Goal: Information Seeking & Learning: Learn about a topic

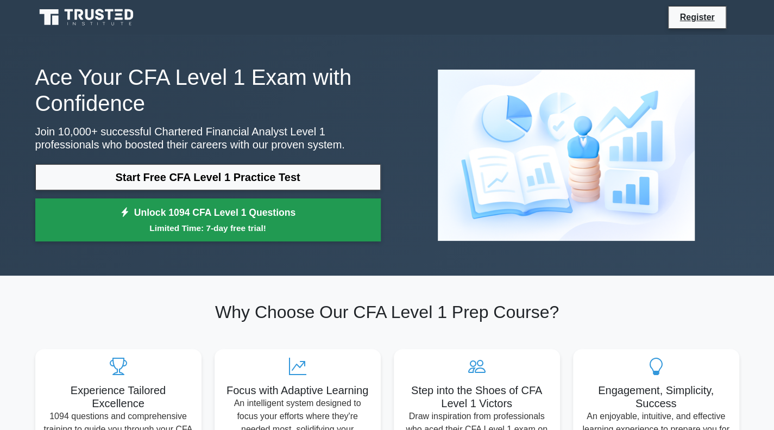
click at [237, 216] on link "Unlock 1094 CFA Level 1 Questions Limited Time: 7-day free trial!" at bounding box center [207, 219] width 345 height 43
click at [157, 226] on small "Limited Time: 7-day free trial!" at bounding box center [208, 228] width 318 height 12
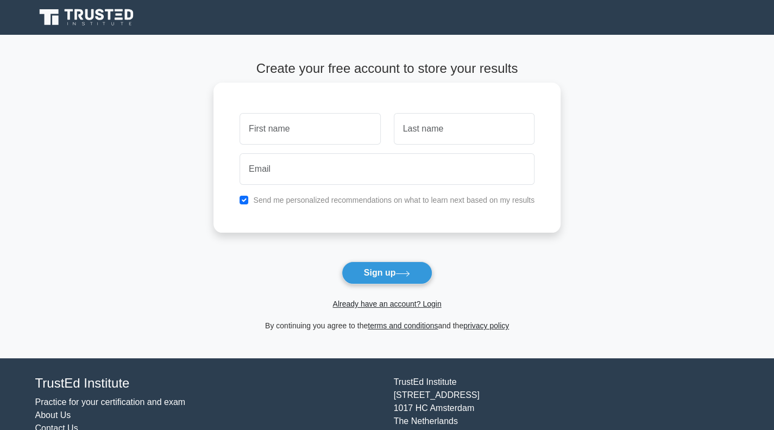
click at [349, 135] on input "text" at bounding box center [309, 128] width 141 height 31
click at [241, 204] on div "Send me personalized recommendations on what to learn next based on my results" at bounding box center [387, 199] width 308 height 13
click at [245, 199] on input "checkbox" at bounding box center [243, 199] width 9 height 9
checkbox input "false"
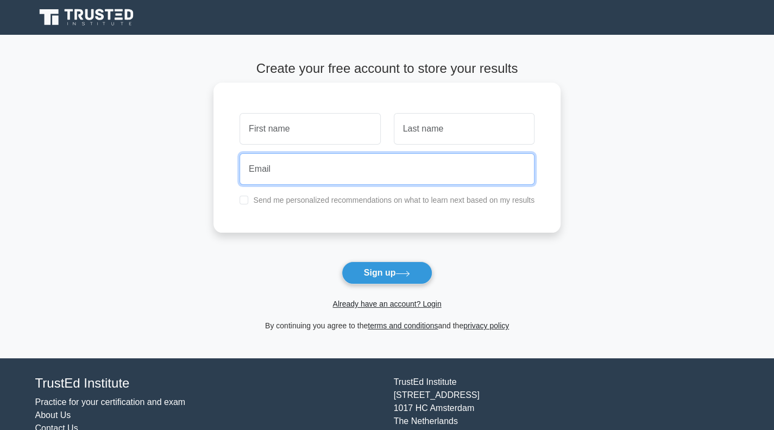
click at [266, 171] on input "email" at bounding box center [386, 168] width 295 height 31
click at [306, 160] on input "email" at bounding box center [386, 168] width 295 height 31
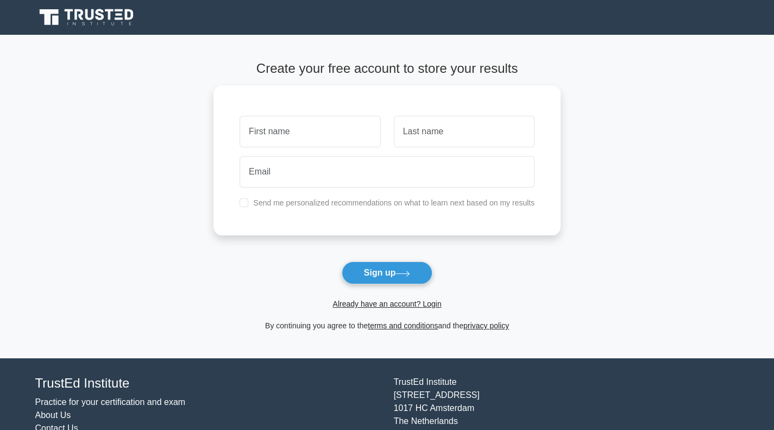
click at [207, 218] on main "Create your free account to store your results Send me personalized recommendat…" at bounding box center [387, 196] width 774 height 323
click at [387, 305] on link "Already have an account? Login" at bounding box center [386, 303] width 109 height 9
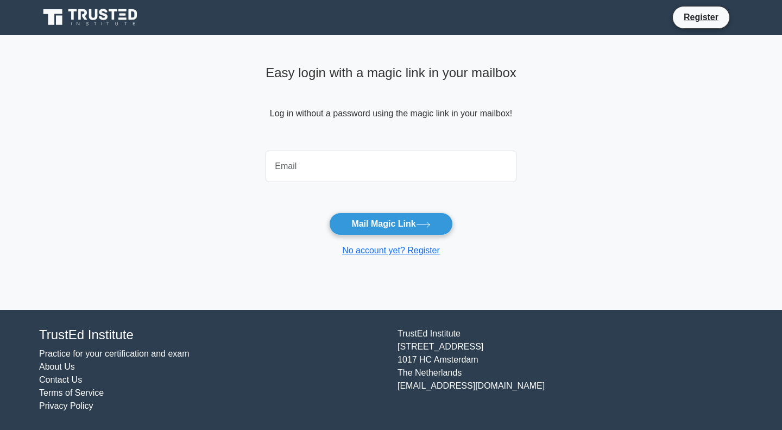
click at [356, 171] on input "email" at bounding box center [391, 165] width 251 height 31
click at [354, 167] on input "email" at bounding box center [391, 165] width 251 height 31
type input "jerryx912@gmail.com"
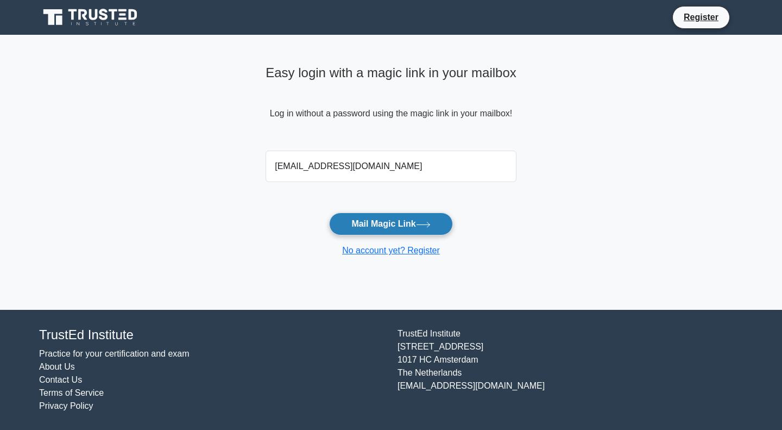
click at [369, 226] on button "Mail Magic Link" at bounding box center [390, 223] width 123 height 23
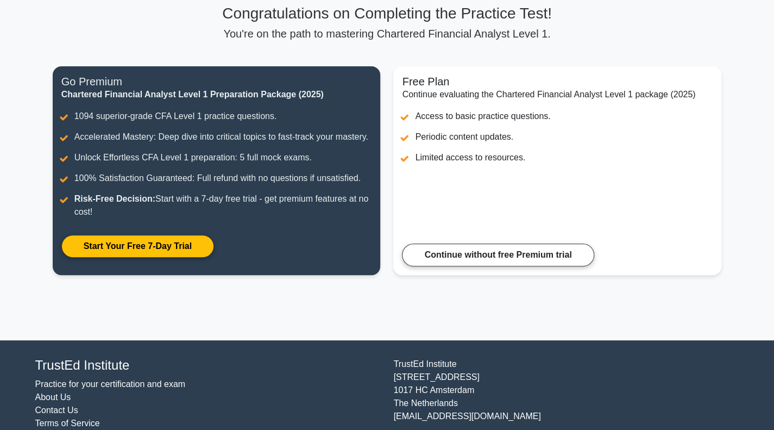
scroll to position [112, 0]
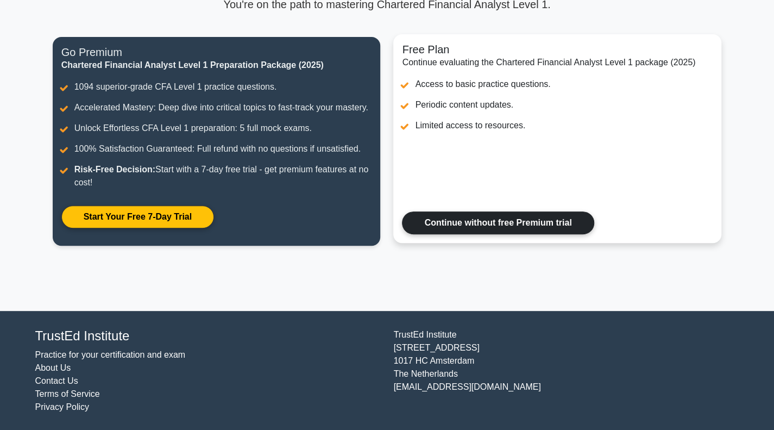
click at [533, 224] on link "Continue without free Premium trial" at bounding box center [498, 222] width 192 height 23
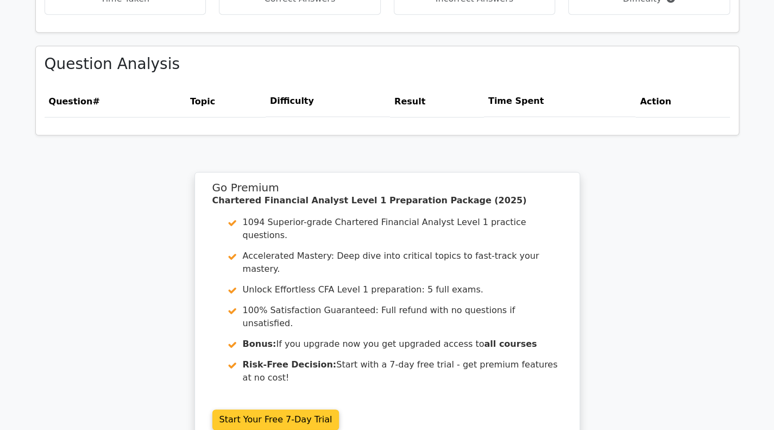
scroll to position [802, 0]
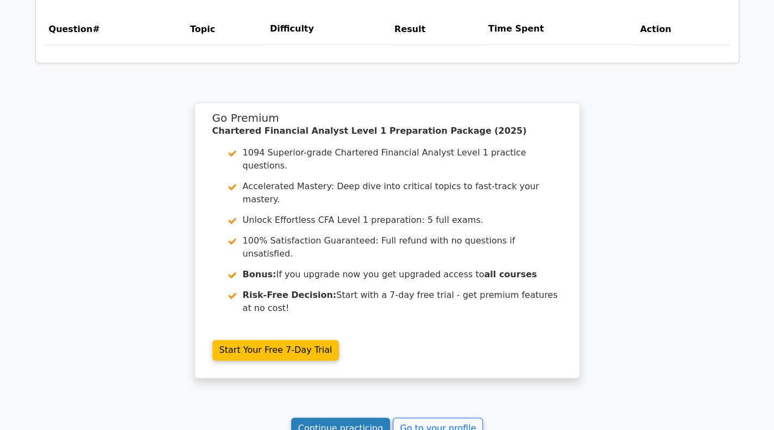
click at [369, 417] on link "Continue practicing" at bounding box center [340, 427] width 99 height 21
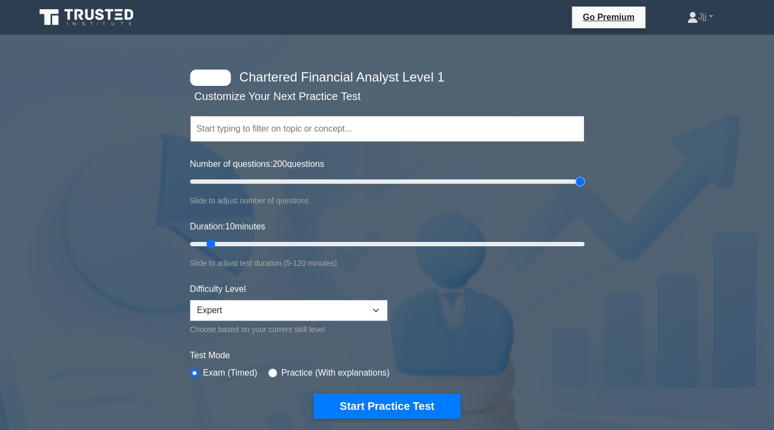
drag, startPoint x: 204, startPoint y: 183, endPoint x: 781, endPoint y: 201, distance: 577.5
type input "200"
click at [584, 188] on input "Number of questions: 200 questions" at bounding box center [387, 181] width 394 height 13
click at [293, 307] on select "Beginner Intermediate Expert" at bounding box center [288, 310] width 197 height 21
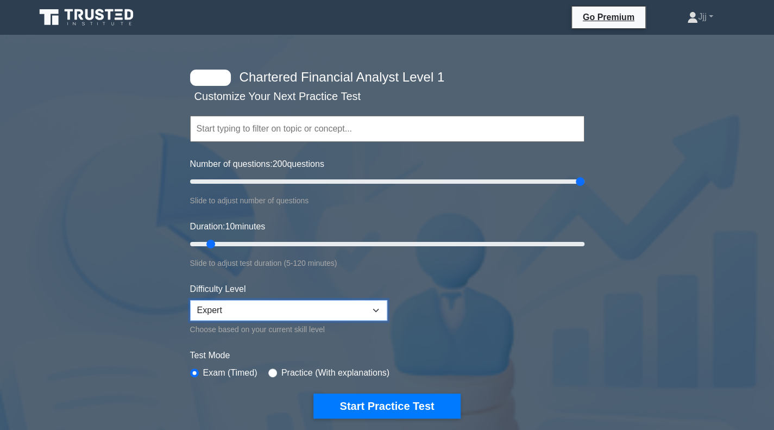
click at [290, 308] on select "Beginner Intermediate Expert" at bounding box center [288, 310] width 197 height 21
click at [292, 306] on select "Beginner Intermediate Expert" at bounding box center [288, 310] width 197 height 21
click at [269, 374] on input "radio" at bounding box center [272, 372] width 9 height 9
radio input "true"
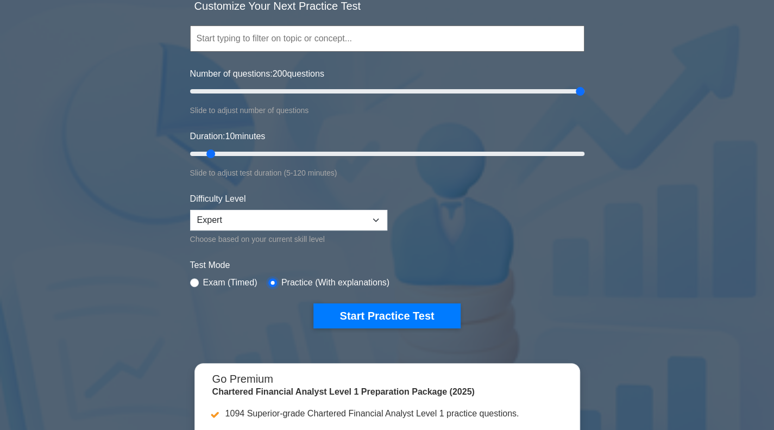
scroll to position [54, 0]
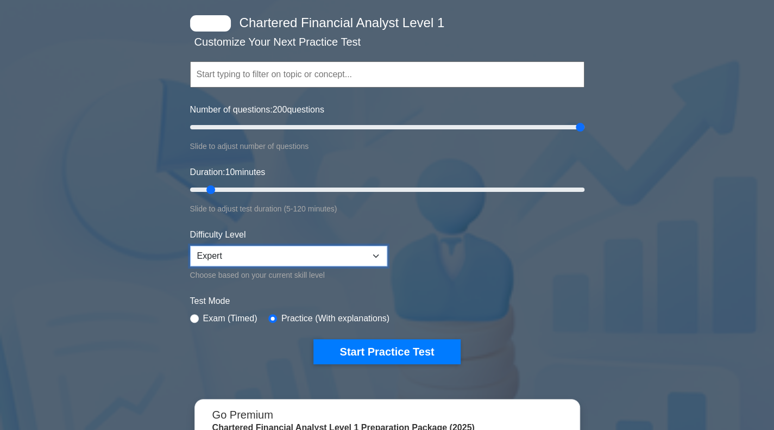
click at [256, 255] on select "Beginner Intermediate Expert" at bounding box center [288, 255] width 197 height 21
click at [255, 255] on select "Beginner Intermediate Expert" at bounding box center [288, 255] width 197 height 21
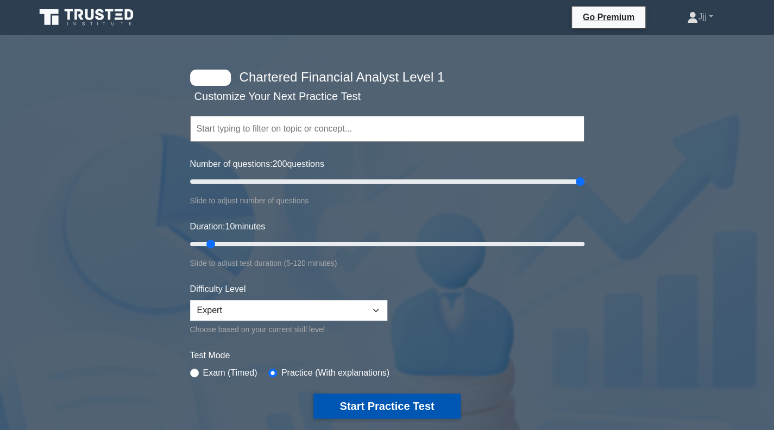
click at [394, 408] on button "Start Practice Test" at bounding box center [386, 405] width 147 height 25
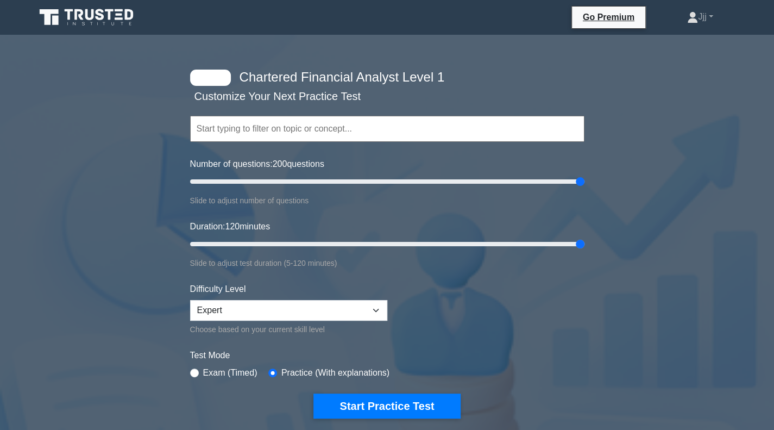
drag, startPoint x: 211, startPoint y: 244, endPoint x: 781, endPoint y: 261, distance: 571.0
type input "120"
click at [584, 250] on input "Duration: 120 minutes" at bounding box center [387, 243] width 394 height 13
click at [420, 124] on input "text" at bounding box center [387, 129] width 394 height 26
type input "d"
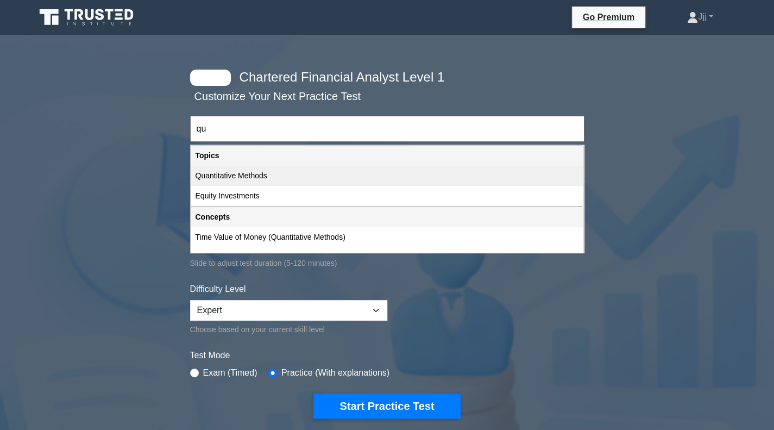
click at [302, 167] on div "Quantitative Methods" at bounding box center [387, 176] width 392 height 20
type input "Quantitative Methods"
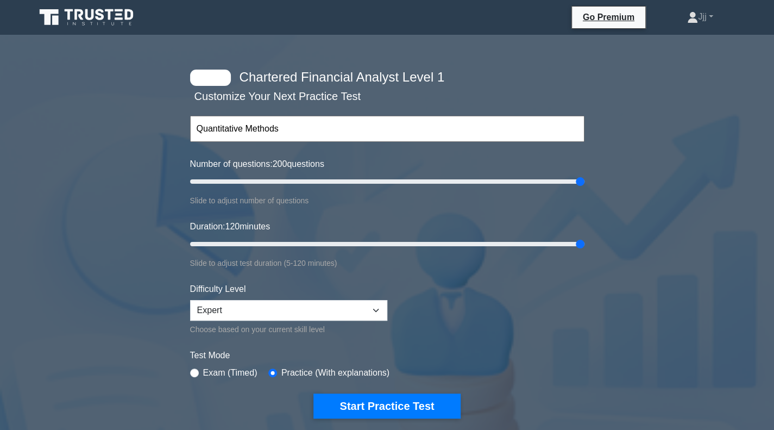
click at [326, 120] on input "Quantitative Methods" at bounding box center [387, 129] width 394 height 26
drag, startPoint x: 326, startPoint y: 120, endPoint x: 0, endPoint y: 86, distance: 327.6
click at [0, 98] on div "Chartered Financial Analyst Level 1 Customize Your Next Practice Test Quantitat…" at bounding box center [387, 367] width 774 height 648
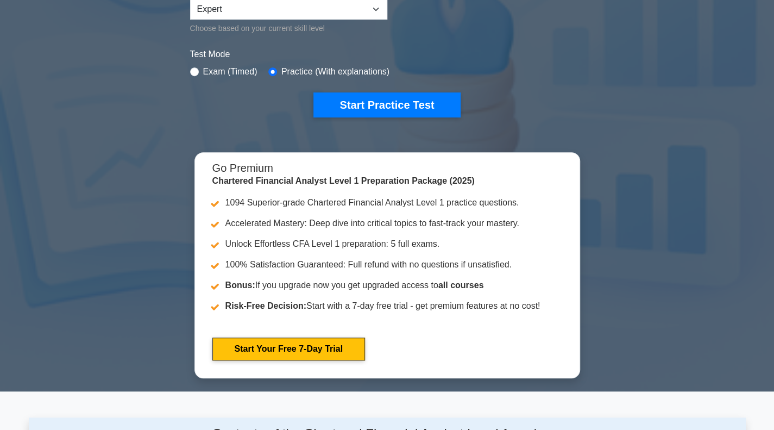
scroll to position [104, 0]
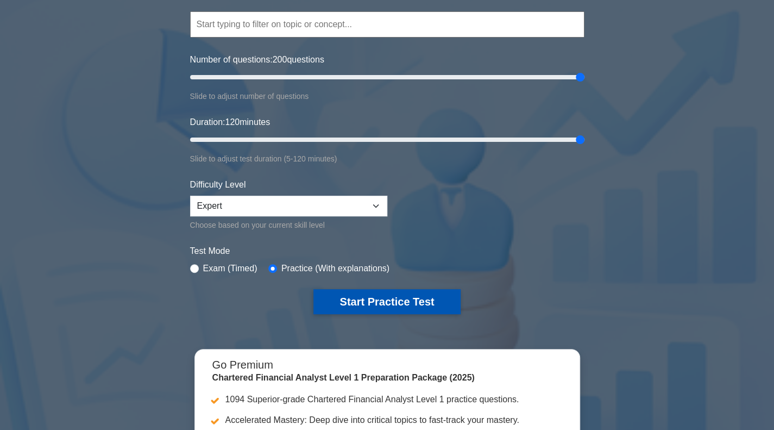
click at [394, 304] on button "Start Practice Test" at bounding box center [386, 301] width 147 height 25
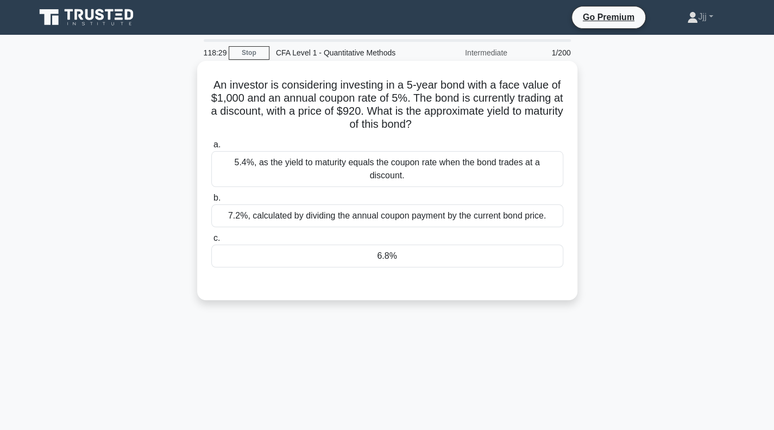
click at [379, 245] on div "6.8%" at bounding box center [387, 255] width 352 height 23
click at [211, 242] on input "c. 6.8%" at bounding box center [211, 238] width 0 height 7
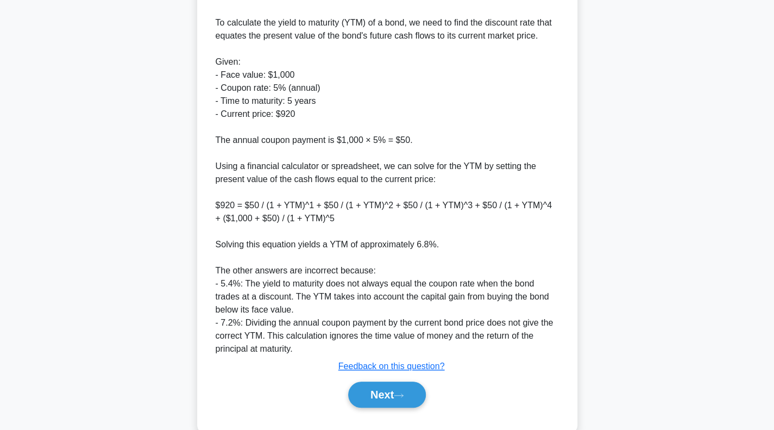
scroll to position [329, 0]
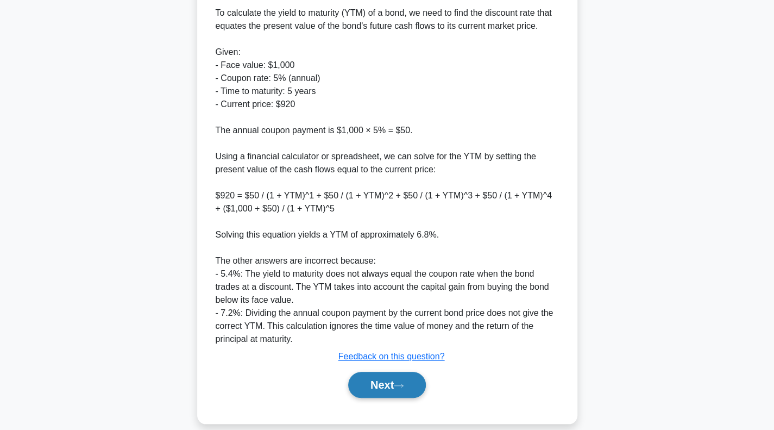
click at [378, 373] on button "Next" at bounding box center [387, 384] width 78 height 26
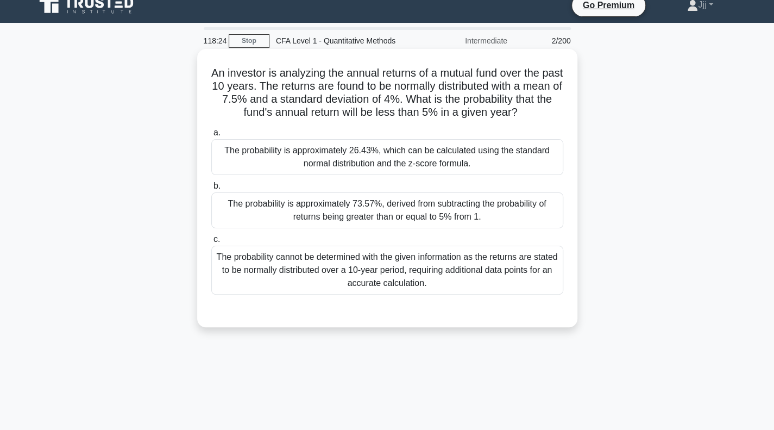
scroll to position [0, 0]
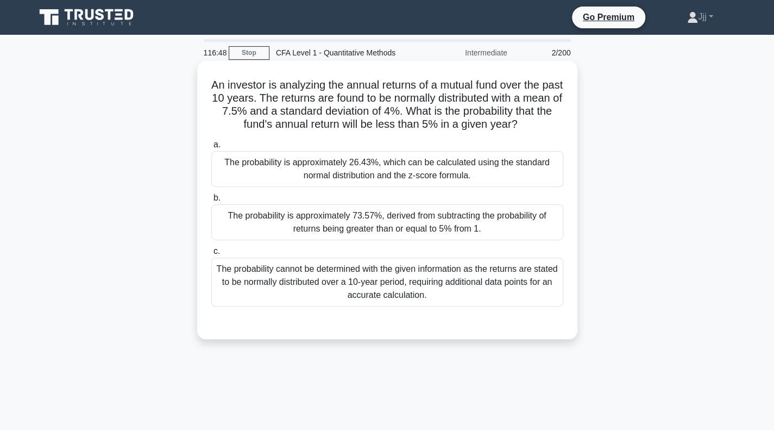
click at [366, 277] on div "The probability cannot be determined with the given information as the returns …" at bounding box center [387, 281] width 352 height 49
click at [211, 255] on input "c. The probability cannot be determined with the given information as the retur…" at bounding box center [211, 251] width 0 height 7
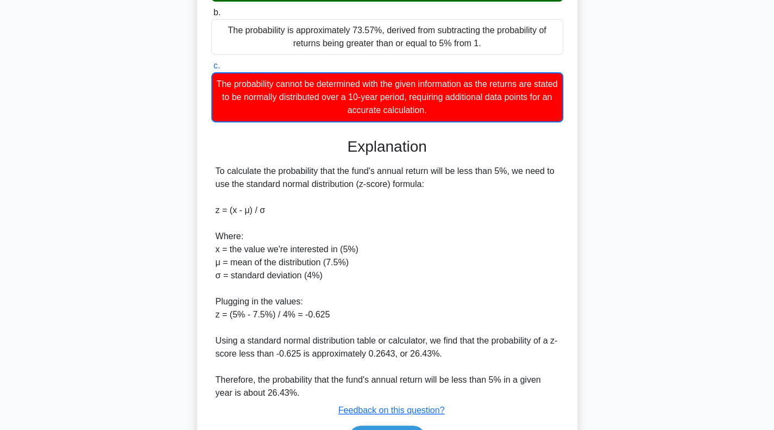
scroll to position [252, 0]
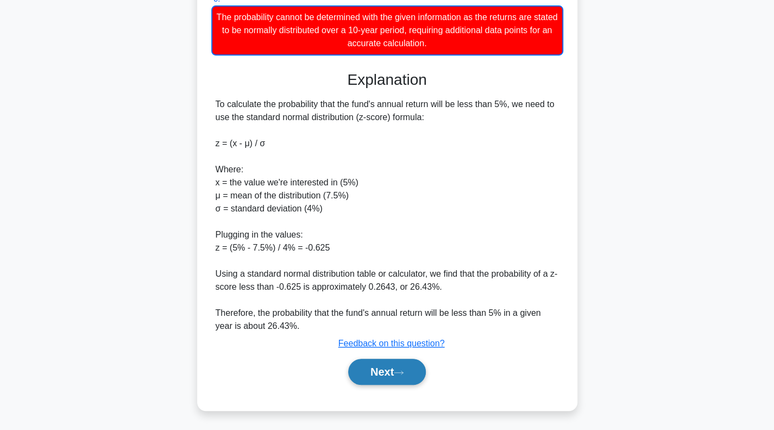
click at [379, 373] on button "Next" at bounding box center [387, 371] width 78 height 26
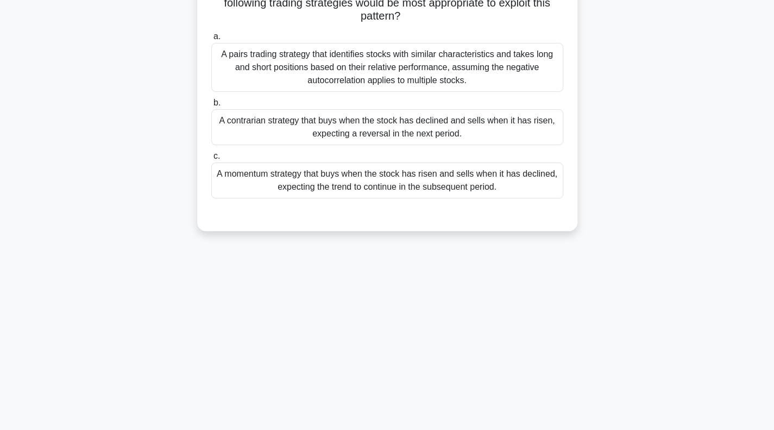
scroll to position [0, 0]
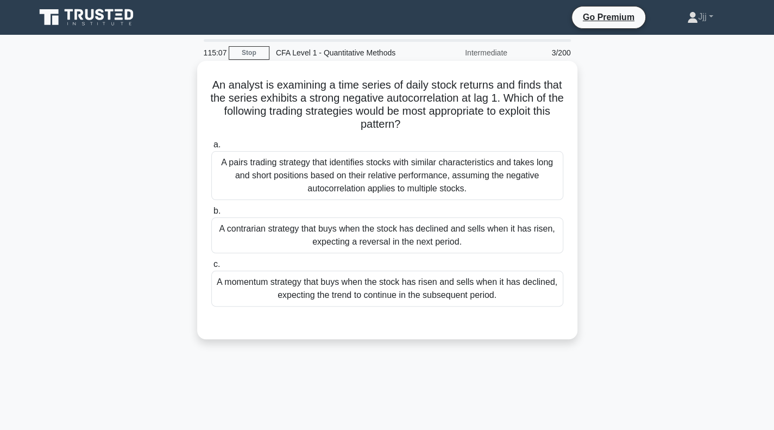
drag, startPoint x: 215, startPoint y: 87, endPoint x: 518, endPoint y: 121, distance: 304.9
click at [518, 121] on h5 "An analyst is examining a time series of daily stock returns and finds that the…" at bounding box center [387, 104] width 354 height 53
click at [490, 188] on div "A pairs trading strategy that identifies stocks with similar characteristics an…" at bounding box center [387, 175] width 352 height 49
click at [211, 148] on input "a. A pairs trading strategy that identifies stocks with similar characteristics…" at bounding box center [211, 144] width 0 height 7
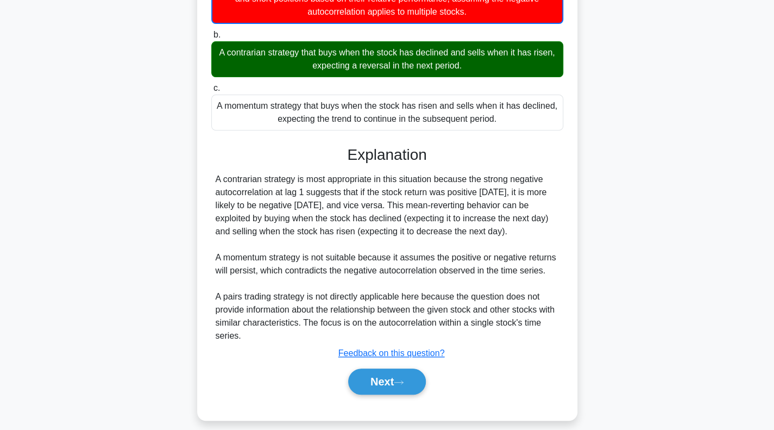
scroll to position [187, 0]
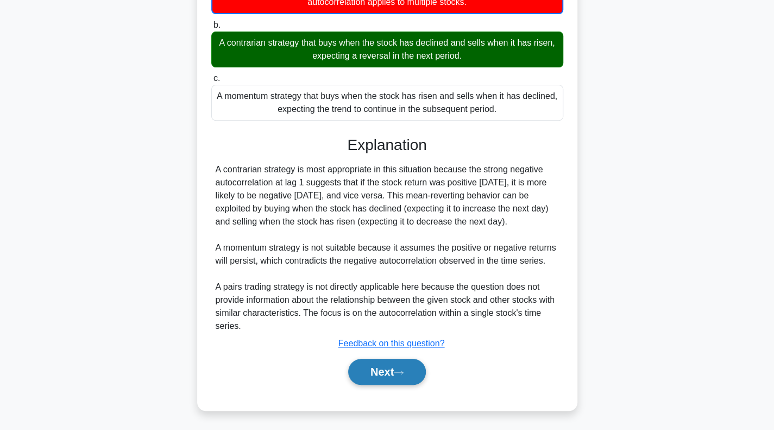
click at [404, 377] on button "Next" at bounding box center [387, 371] width 78 height 26
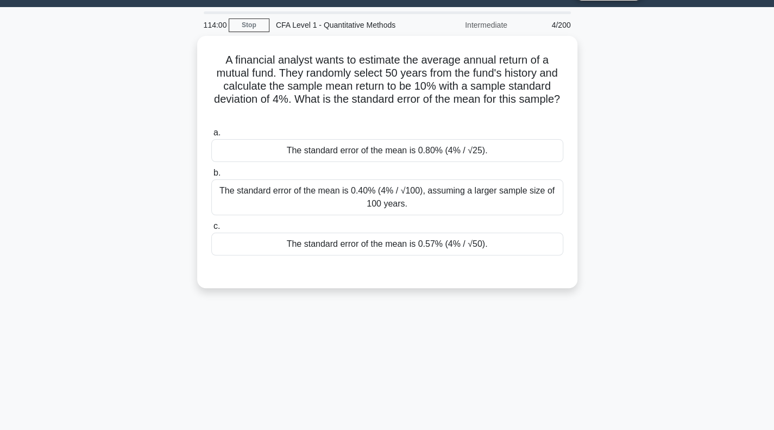
scroll to position [0, 0]
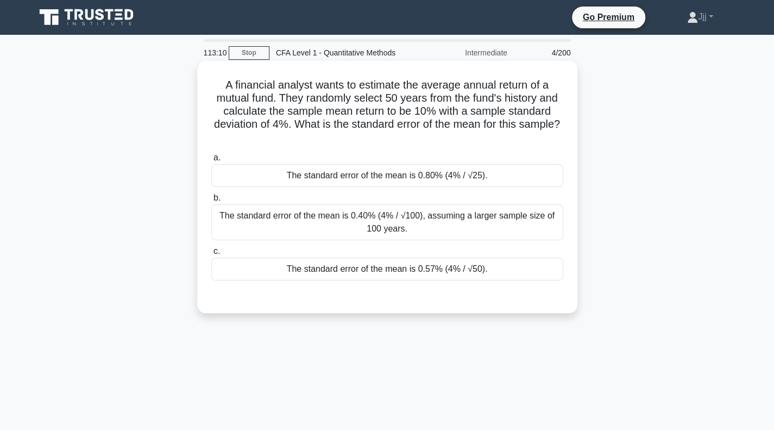
click at [419, 272] on div "The standard error of the mean is 0.57% (4% / √50)." at bounding box center [387, 268] width 352 height 23
click at [211, 255] on input "c. The standard error of the mean is 0.57% (4% / √50)." at bounding box center [211, 251] width 0 height 7
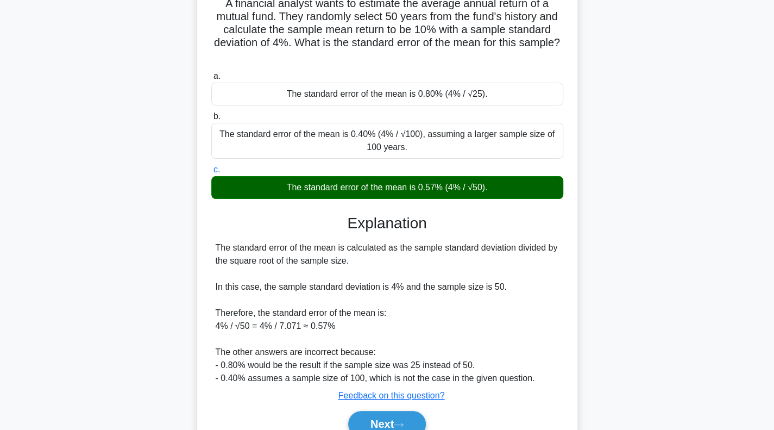
scroll to position [157, 0]
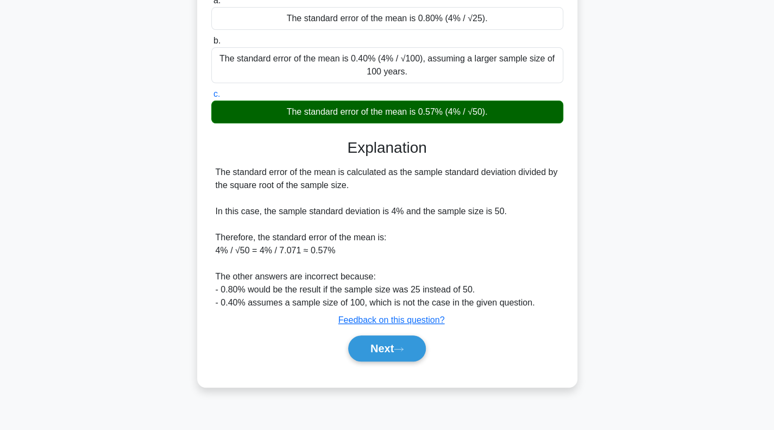
drag, startPoint x: 390, startPoint y: 368, endPoint x: 390, endPoint y: 362, distance: 6.0
click at [390, 368] on div "a. The standard error of the mean is 0.80% (4% / √25). b. The standard error of…" at bounding box center [387, 183] width 354 height 382
click at [392, 357] on button "Next" at bounding box center [387, 348] width 78 height 26
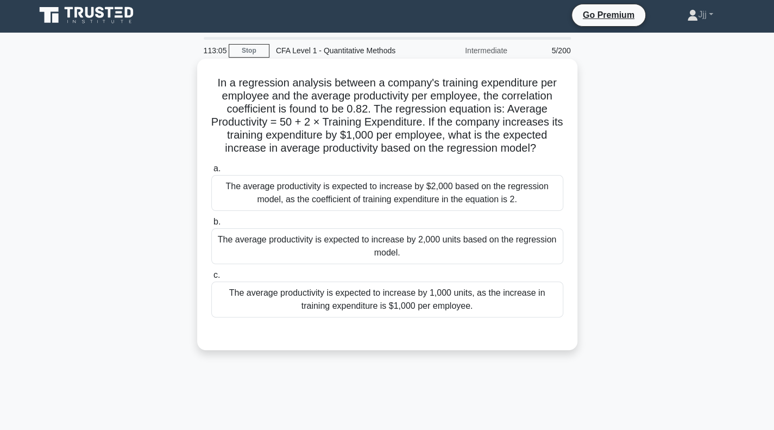
scroll to position [0, 0]
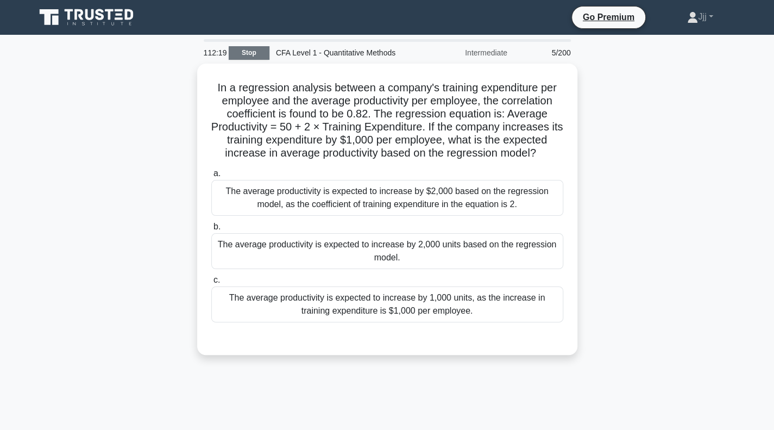
click at [260, 51] on link "Stop" at bounding box center [249, 53] width 41 height 14
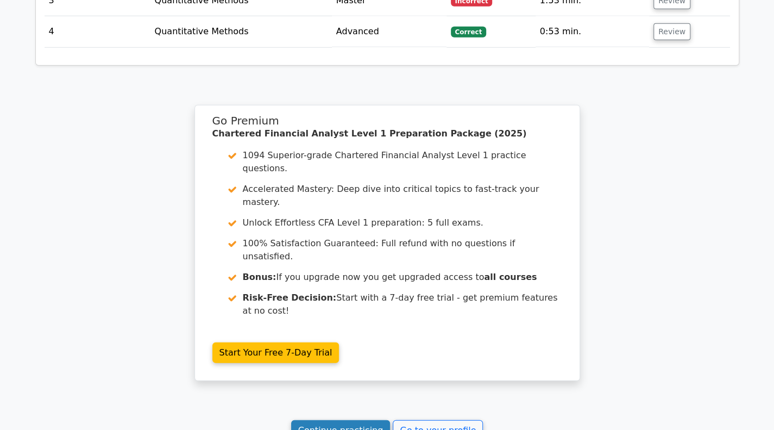
scroll to position [1567, 0]
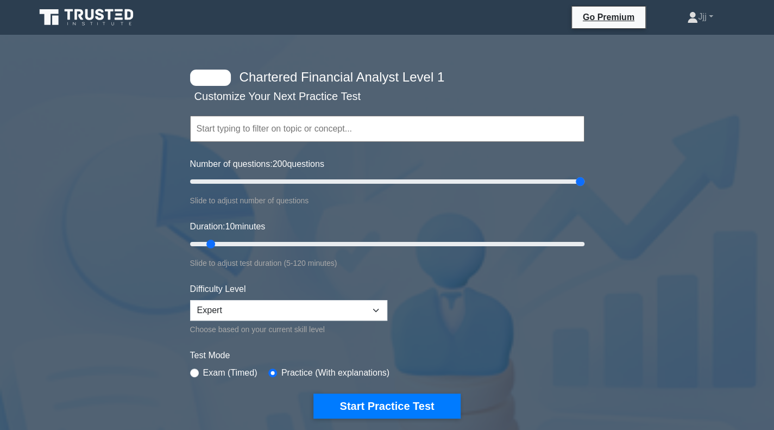
drag, startPoint x: 205, startPoint y: 179, endPoint x: 767, endPoint y: 190, distance: 561.6
type input "200"
click at [584, 188] on input "Number of questions: 200 questions" at bounding box center [387, 181] width 394 height 13
click at [426, 136] on input "text" at bounding box center [387, 129] width 394 height 26
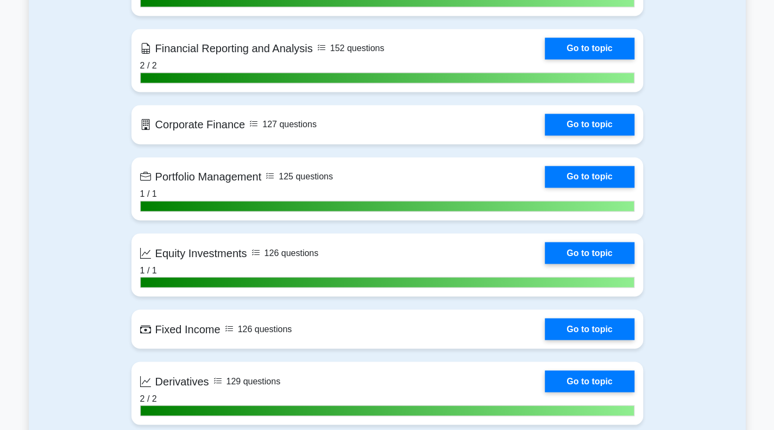
scroll to position [923, 0]
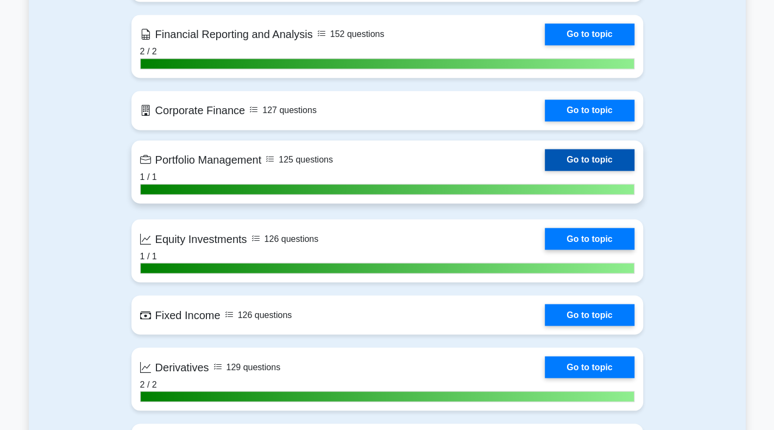
click at [590, 155] on link "Go to topic" at bounding box center [589, 160] width 89 height 22
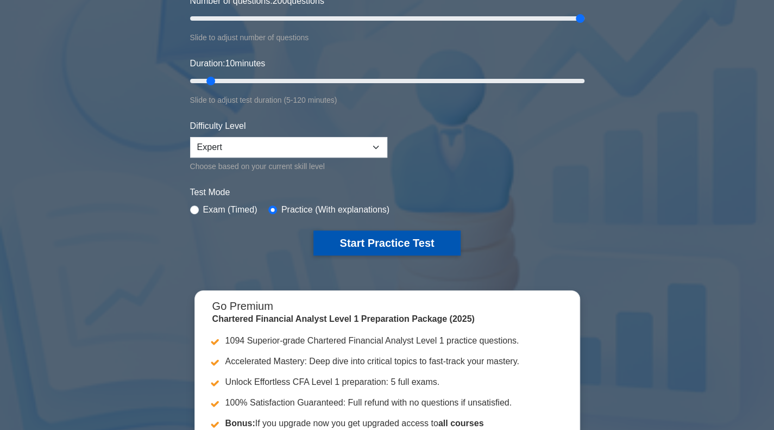
scroll to position [0, 0]
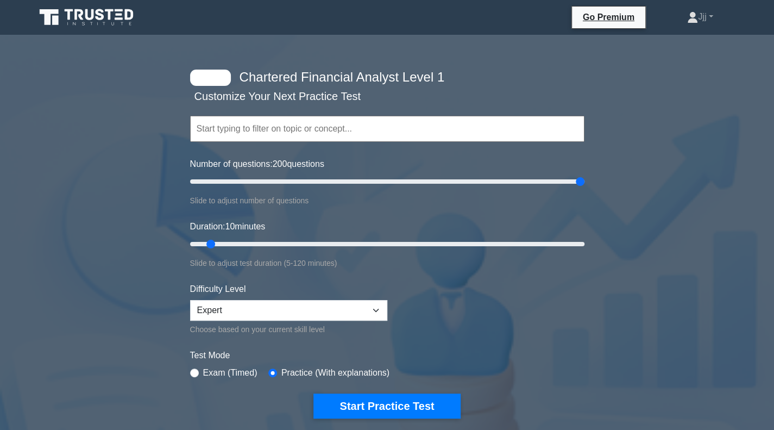
click at [250, 133] on input "text" at bounding box center [387, 129] width 394 height 26
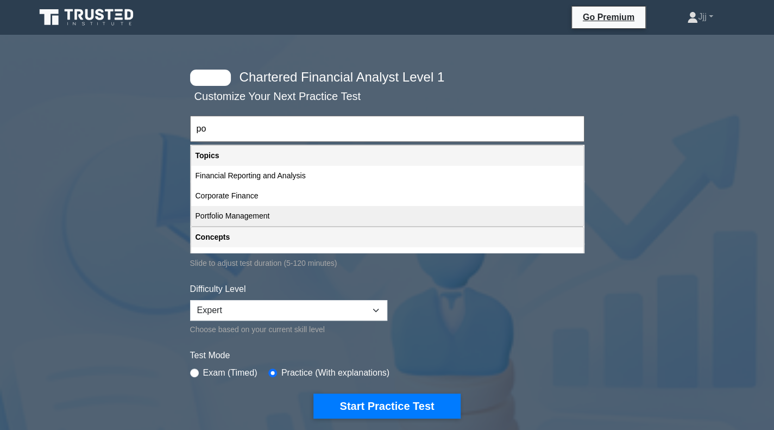
click at [296, 213] on div "Portfolio Management" at bounding box center [387, 216] width 392 height 20
type input "Portfolio Management"
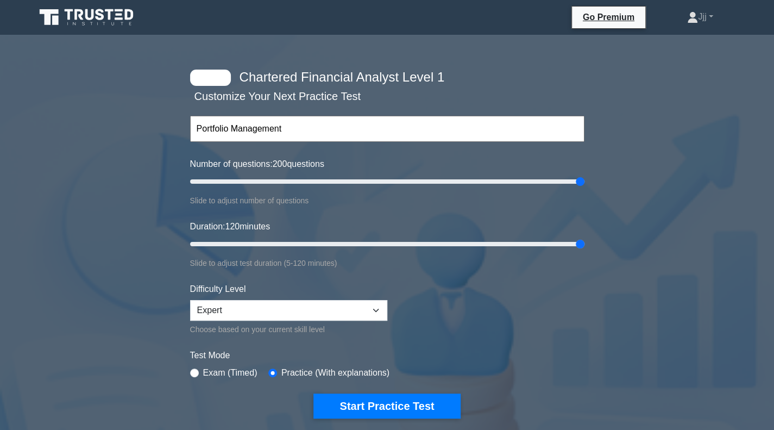
drag, startPoint x: 208, startPoint y: 243, endPoint x: 671, endPoint y: 281, distance: 464.8
type input "120"
click at [584, 250] on input "Duration: 120 minutes" at bounding box center [387, 243] width 394 height 13
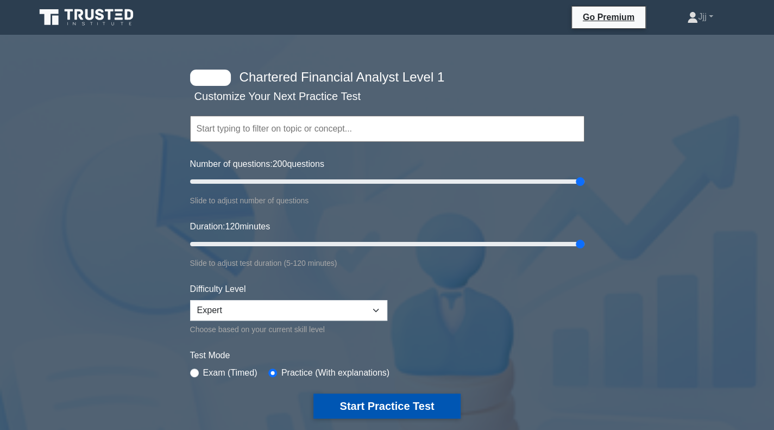
click at [401, 402] on button "Start Practice Test" at bounding box center [386, 405] width 147 height 25
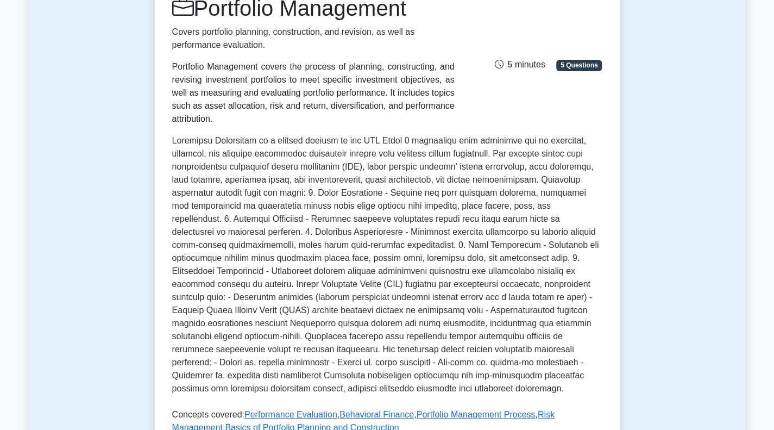
scroll to position [54, 0]
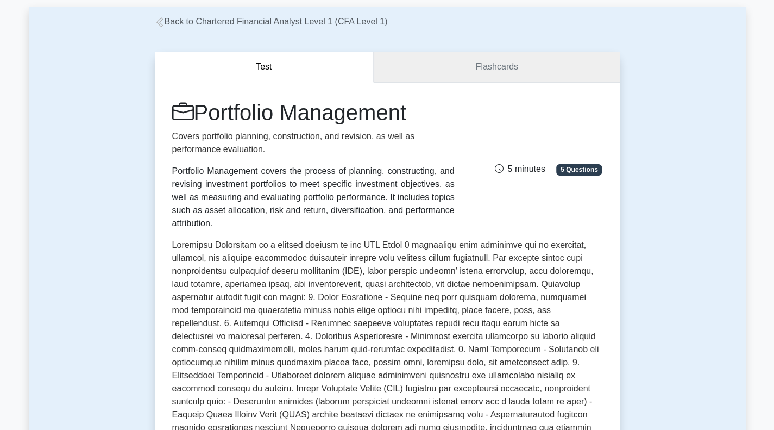
click at [457, 68] on link "Flashcards" at bounding box center [496, 67] width 245 height 31
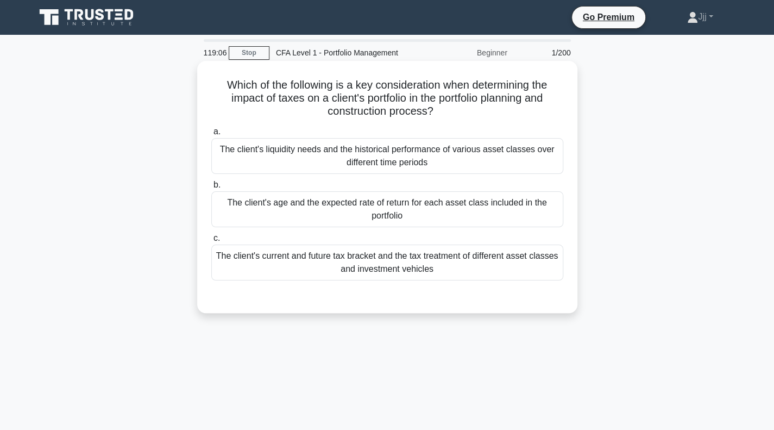
click at [483, 268] on div "The client's current and future tax bracket and the tax treatment of different …" at bounding box center [387, 262] width 352 height 36
click at [211, 242] on input "c. The client's current and future tax bracket and the tax treatment of differe…" at bounding box center [211, 238] width 0 height 7
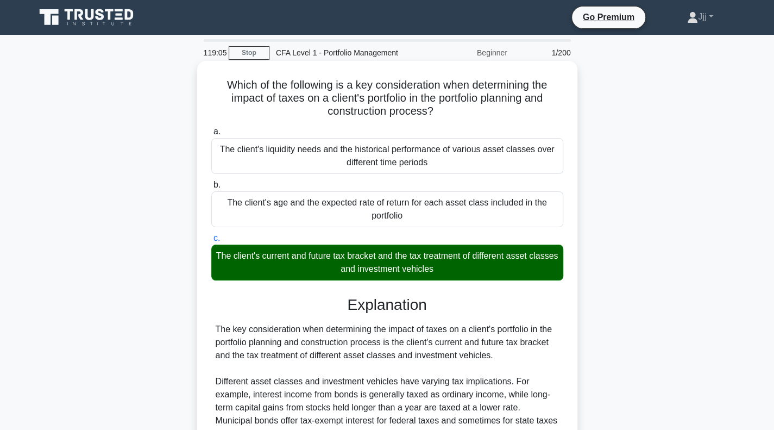
scroll to position [225, 0]
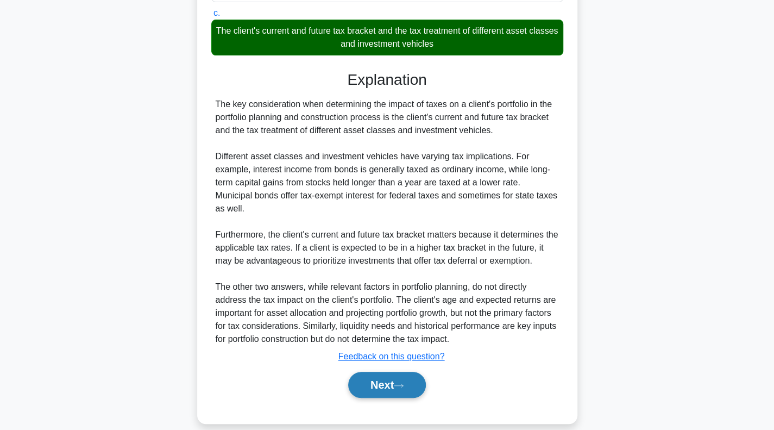
click at [391, 371] on button "Next" at bounding box center [387, 384] width 78 height 26
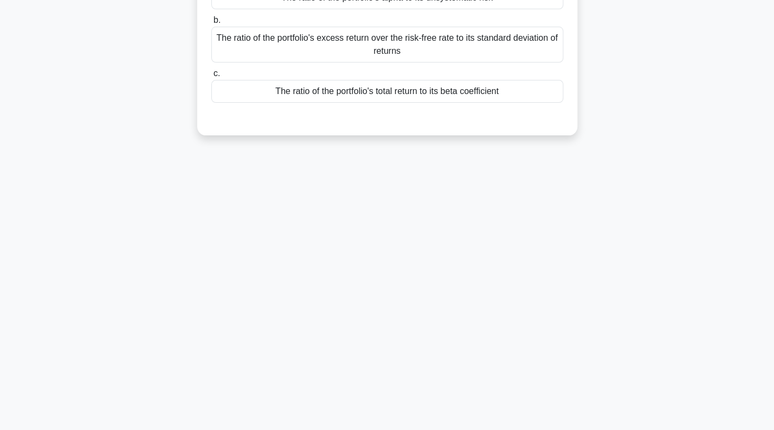
scroll to position [0, 0]
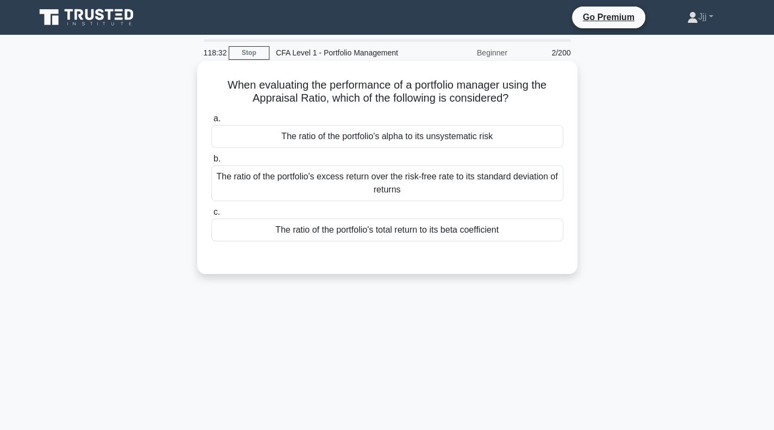
click at [415, 187] on div "The ratio of the portfolio's excess return over the risk-free rate to its stand…" at bounding box center [387, 183] width 352 height 36
click at [211, 162] on input "b. The ratio of the portfolio's excess return over the risk-free rate to its st…" at bounding box center [211, 158] width 0 height 7
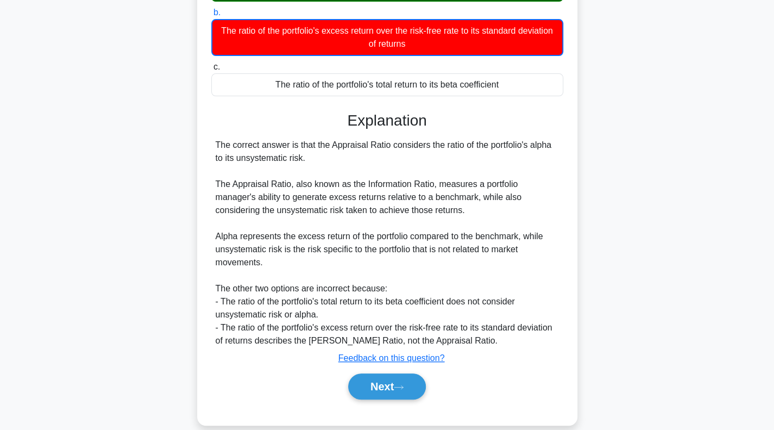
scroll to position [161, 0]
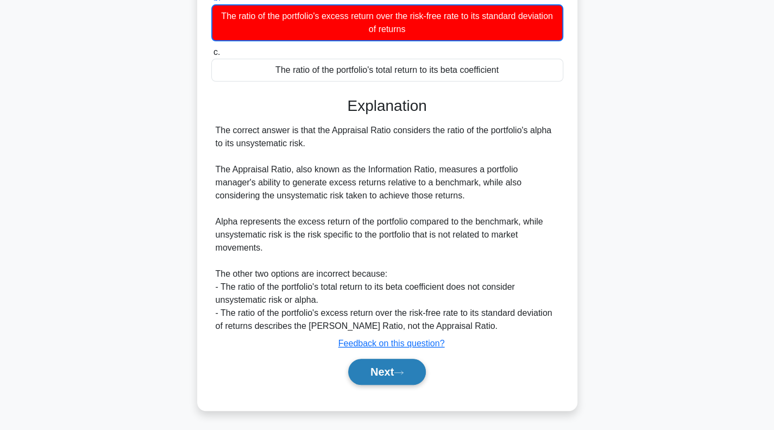
click at [397, 369] on button "Next" at bounding box center [387, 371] width 78 height 26
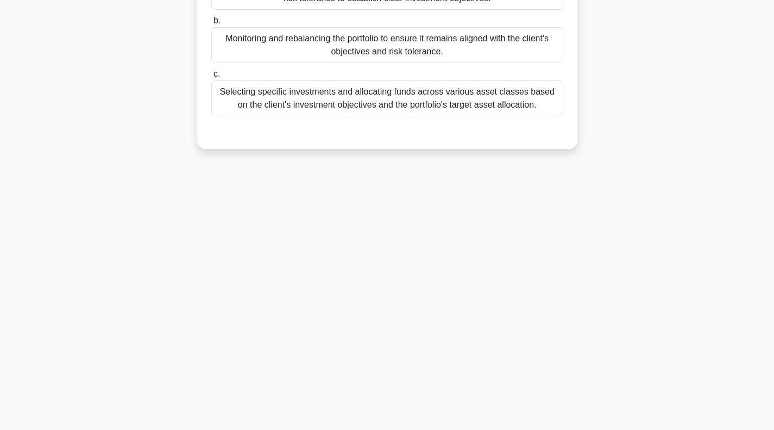
scroll to position [0, 0]
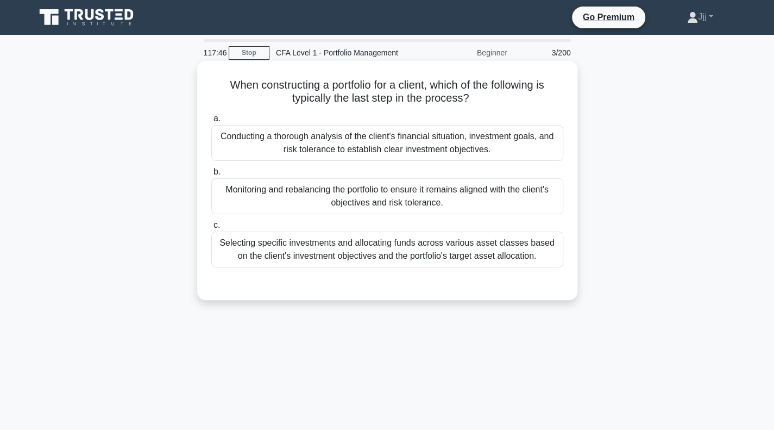
click at [383, 194] on div "Monitoring and rebalancing the portfolio to ensure it remains aligned with the …" at bounding box center [387, 196] width 352 height 36
click at [211, 175] on input "b. Monitoring and rebalancing the portfolio to ensure it remains aligned with t…" at bounding box center [211, 171] width 0 height 7
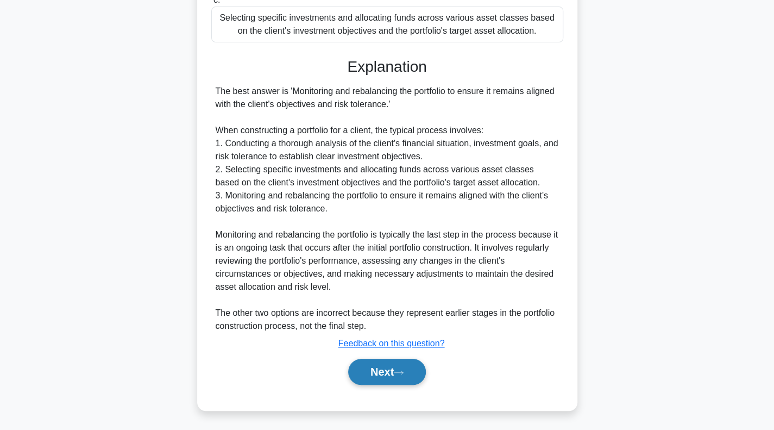
click at [403, 365] on button "Next" at bounding box center [387, 371] width 78 height 26
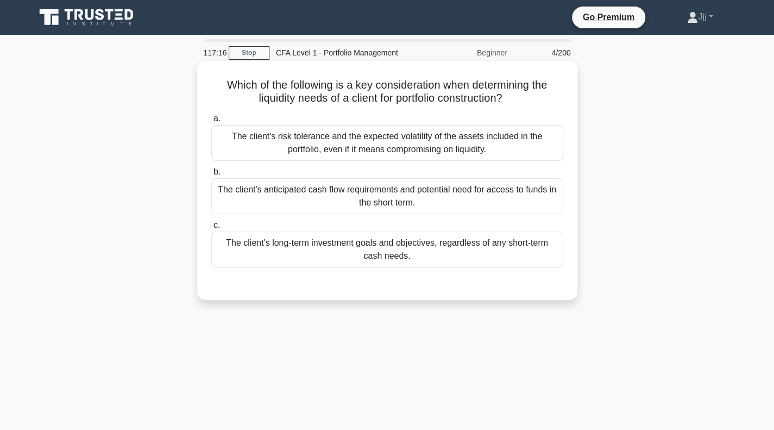
click at [532, 200] on div "The client's anticipated cash flow requirements and potential need for access t…" at bounding box center [387, 196] width 352 height 36
click at [211, 175] on input "b. The client's anticipated cash flow requirements and potential need for acces…" at bounding box center [211, 171] width 0 height 7
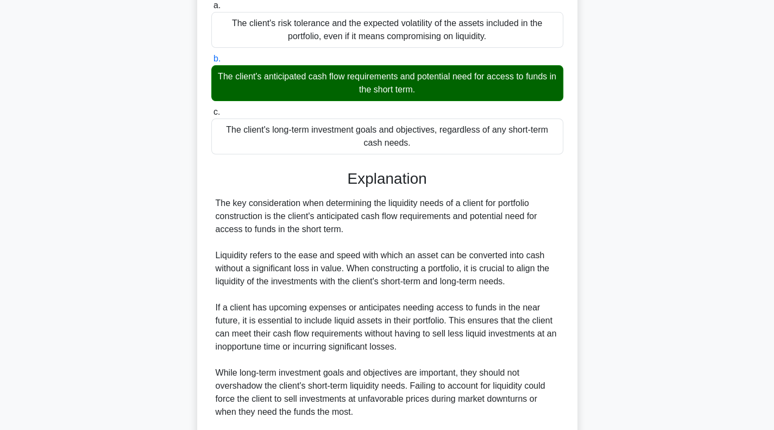
scroll to position [264, 0]
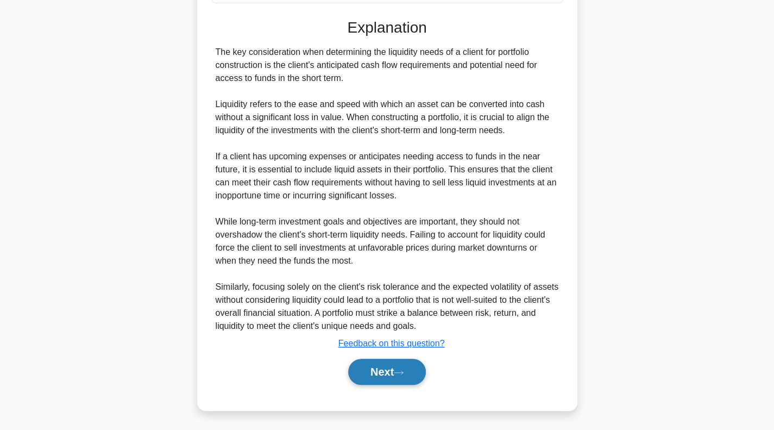
click at [400, 371] on icon at bounding box center [399, 372] width 10 height 6
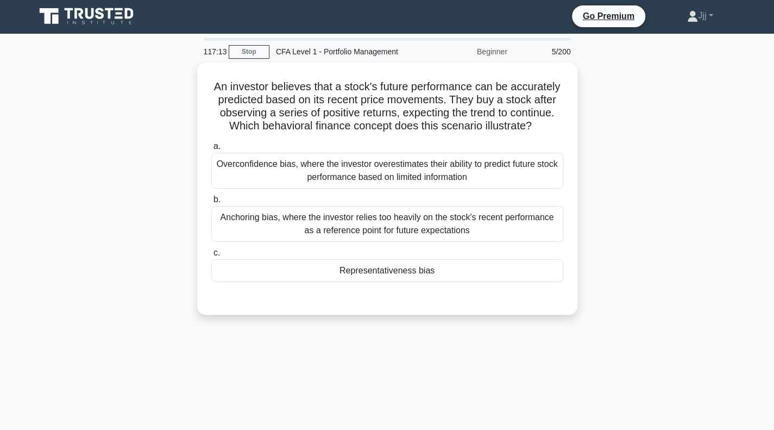
scroll to position [0, 0]
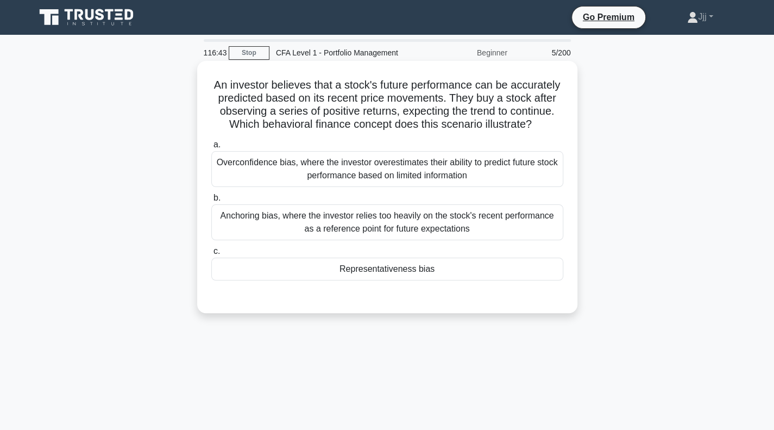
click at [293, 169] on div "Overconfidence bias, where the investor overestimates their ability to predict …" at bounding box center [387, 169] width 352 height 36
click at [211, 148] on input "a. Overconfidence bias, where the investor overestimates their ability to predi…" at bounding box center [211, 144] width 0 height 7
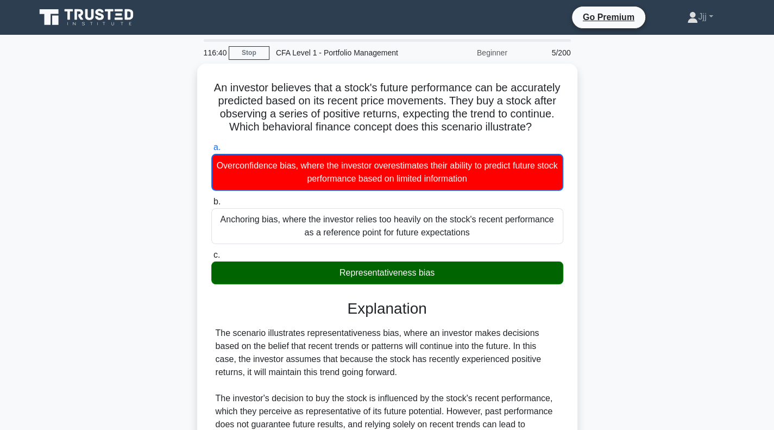
scroll to position [213, 0]
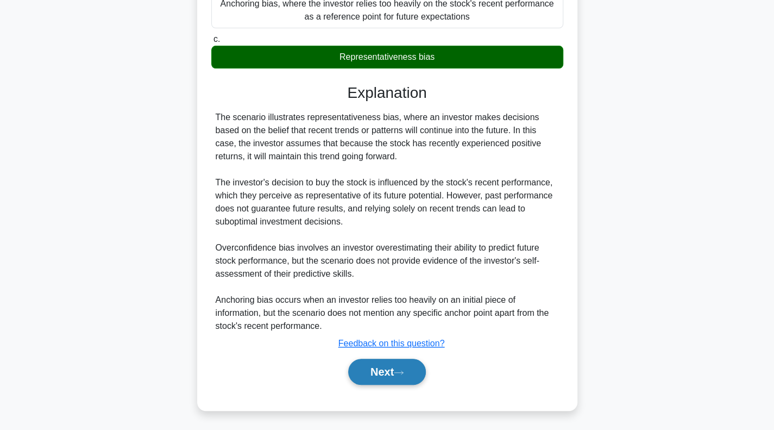
click at [370, 369] on button "Next" at bounding box center [387, 371] width 78 height 26
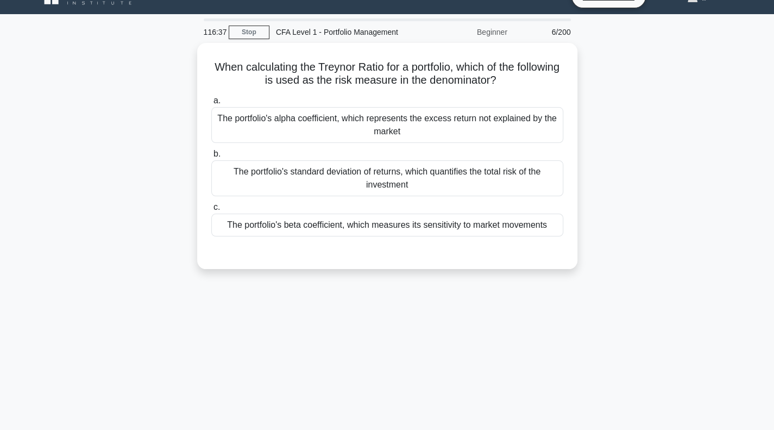
scroll to position [0, 0]
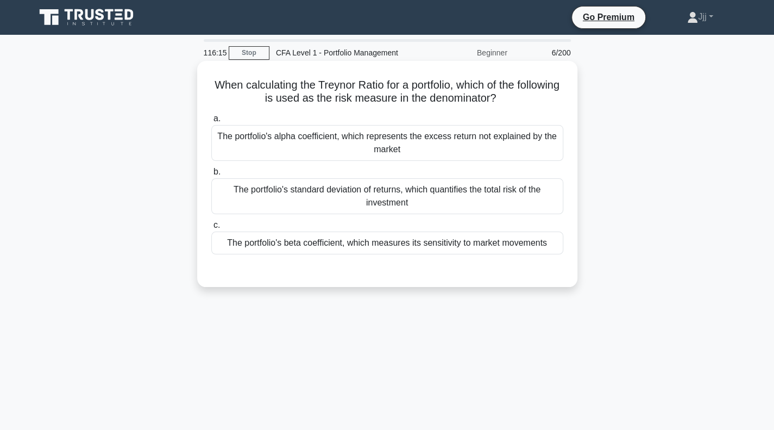
click at [333, 247] on div "The portfolio's beta coefficient, which measures its sensitivity to market move…" at bounding box center [387, 242] width 352 height 23
click at [211, 229] on input "c. The portfolio's beta coefficient, which measures its sensitivity to market m…" at bounding box center [211, 225] width 0 height 7
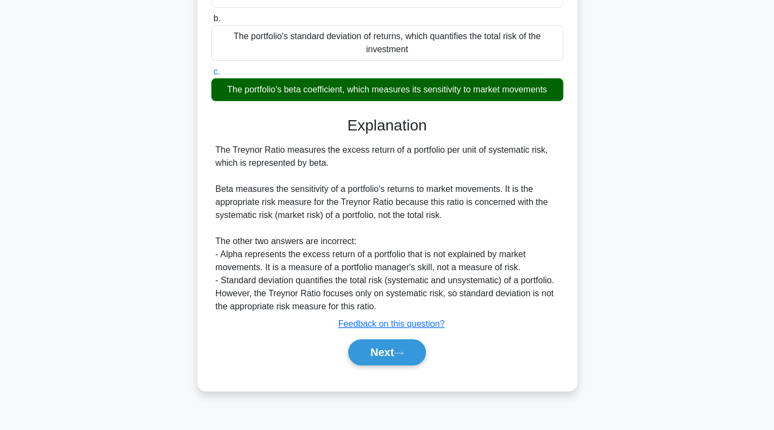
scroll to position [157, 0]
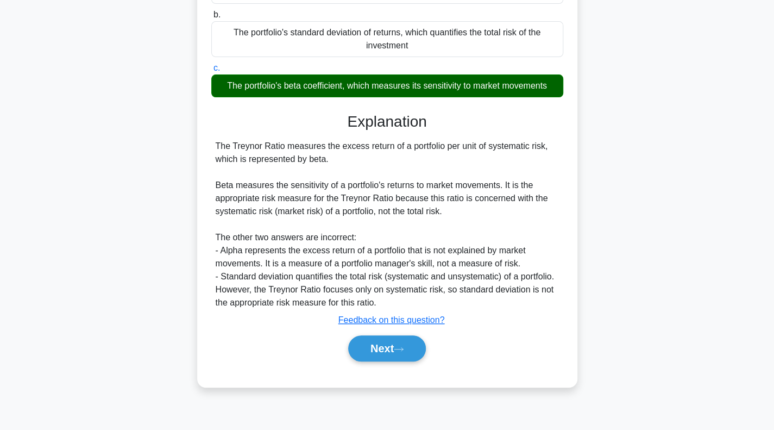
drag, startPoint x: 387, startPoint y: 349, endPoint x: 324, endPoint y: 345, distance: 62.6
click at [386, 349] on button "Next" at bounding box center [387, 348] width 78 height 26
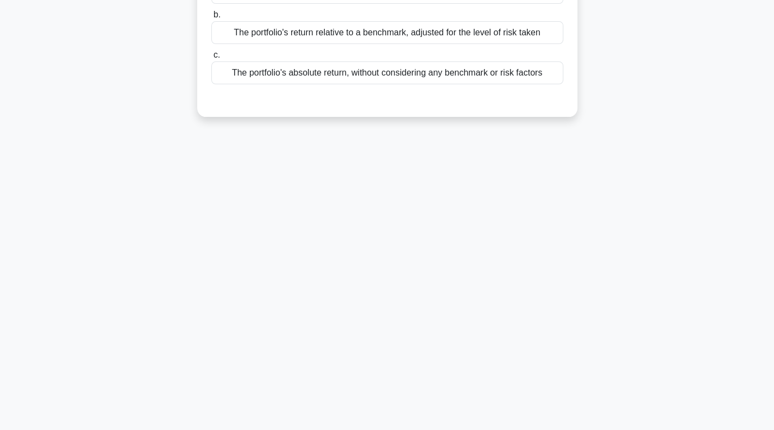
scroll to position [0, 0]
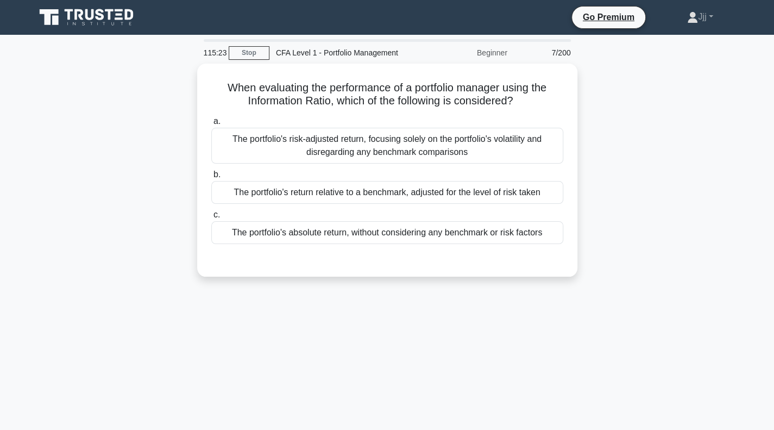
drag, startPoint x: 530, startPoint y: 195, endPoint x: 331, endPoint y: 306, distance: 227.8
click at [529, 195] on div "The portfolio's return relative to a benchmark, adjusted for the level of risk …" at bounding box center [387, 192] width 352 height 23
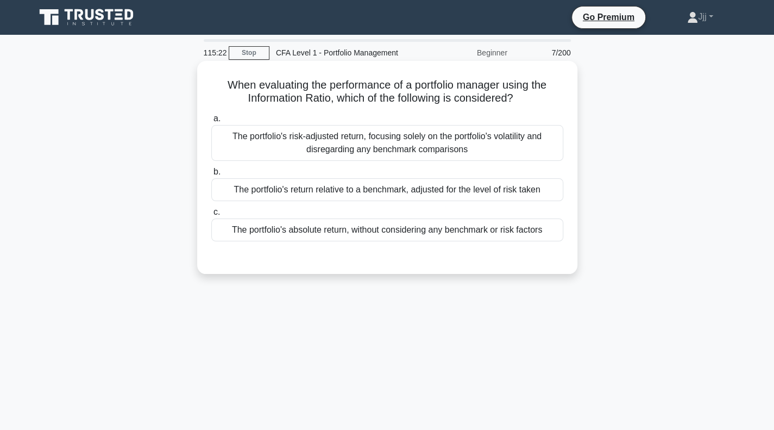
click at [405, 198] on div "The portfolio's return relative to a benchmark, adjusted for the level of risk …" at bounding box center [387, 189] width 352 height 23
click at [211, 175] on input "b. The portfolio's return relative to a benchmark, adjusted for the level of ri…" at bounding box center [211, 171] width 0 height 7
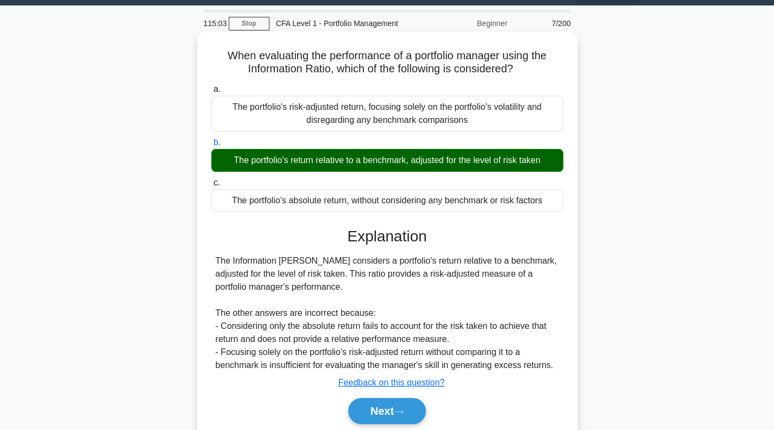
scroll to position [54, 0]
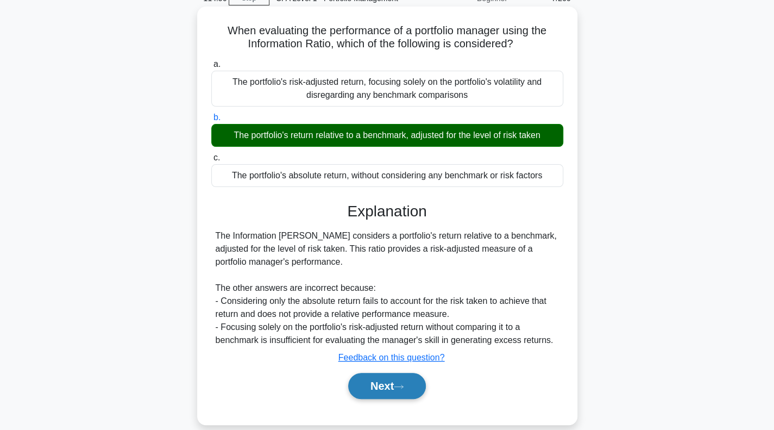
click at [402, 378] on button "Next" at bounding box center [387, 386] width 78 height 26
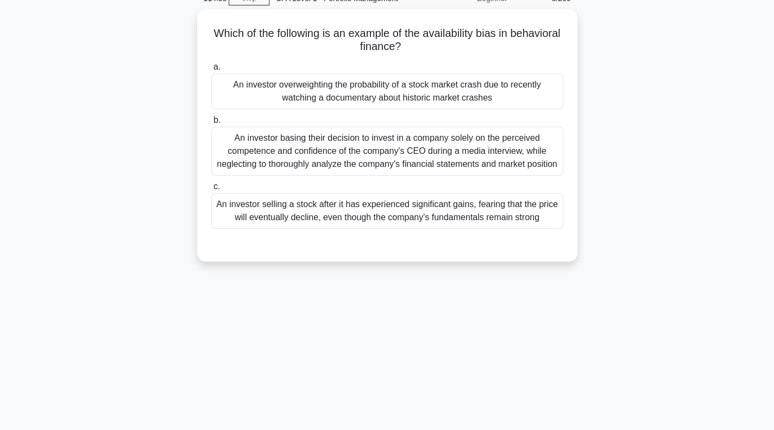
scroll to position [0, 0]
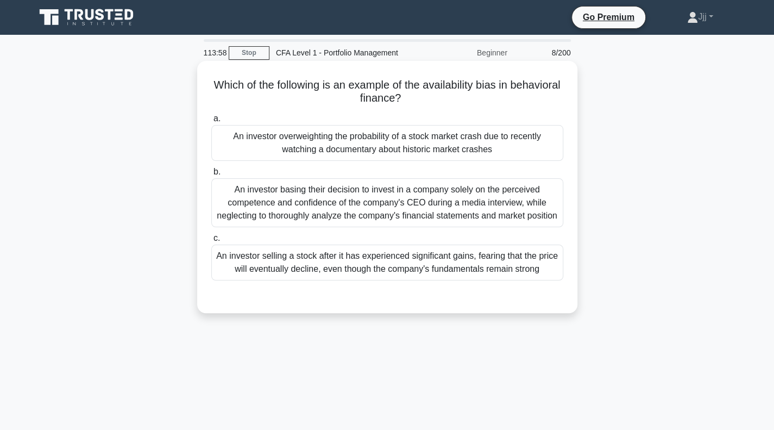
click at [487, 212] on div "An investor basing their decision to invest in a company solely on the perceive…" at bounding box center [387, 202] width 352 height 49
click at [211, 175] on input "b. An investor basing their decision to invest in a company solely on the perce…" at bounding box center [211, 171] width 0 height 7
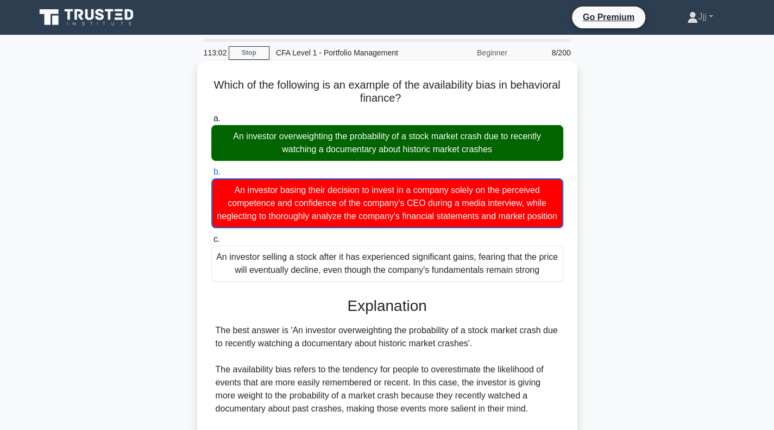
scroll to position [239, 0]
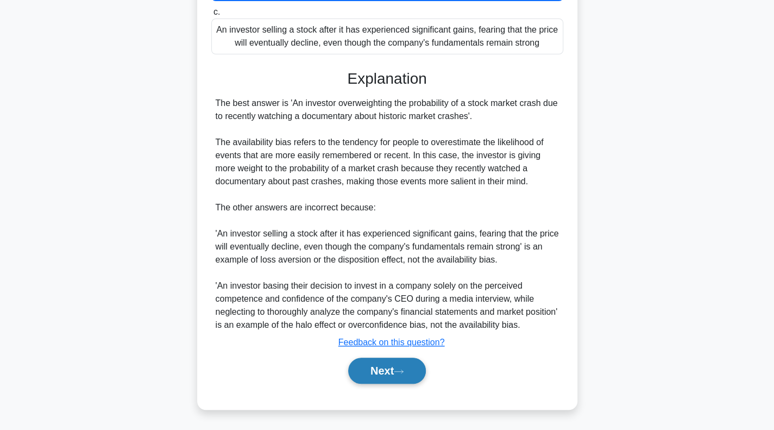
click at [395, 373] on button "Next" at bounding box center [387, 370] width 78 height 26
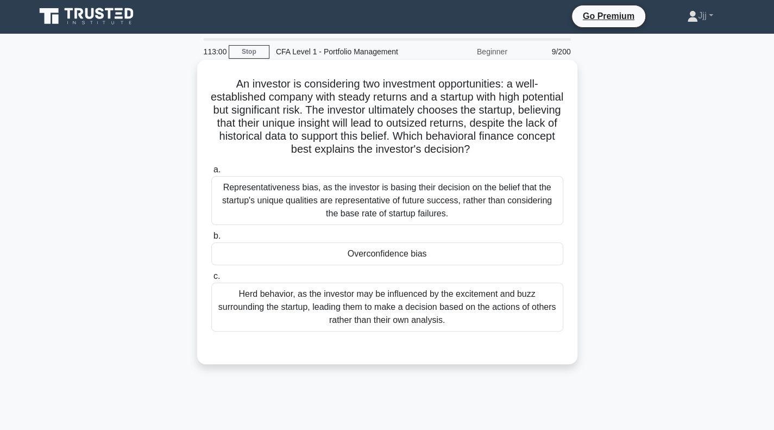
scroll to position [0, 0]
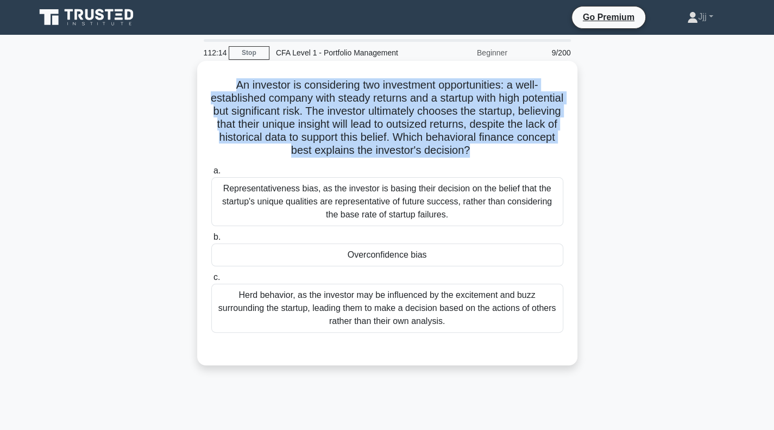
drag, startPoint x: 234, startPoint y: 78, endPoint x: 538, endPoint y: 153, distance: 313.2
click at [538, 153] on div "An investor is considering two investment opportunities: a well-established com…" at bounding box center [386, 212] width 371 height 295
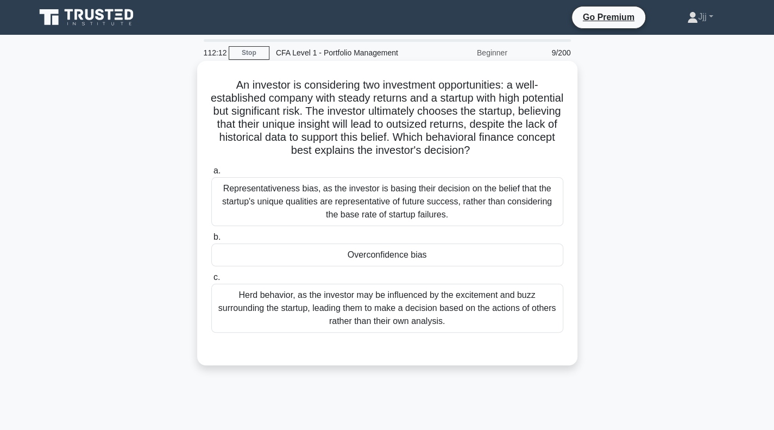
click at [422, 256] on div "Overconfidence bias" at bounding box center [387, 254] width 352 height 23
click at [211, 241] on input "b. Overconfidence bias" at bounding box center [211, 237] width 0 height 7
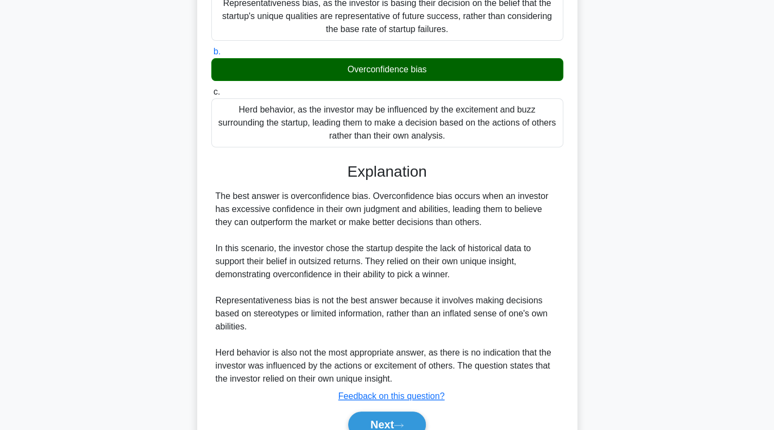
scroll to position [238, 0]
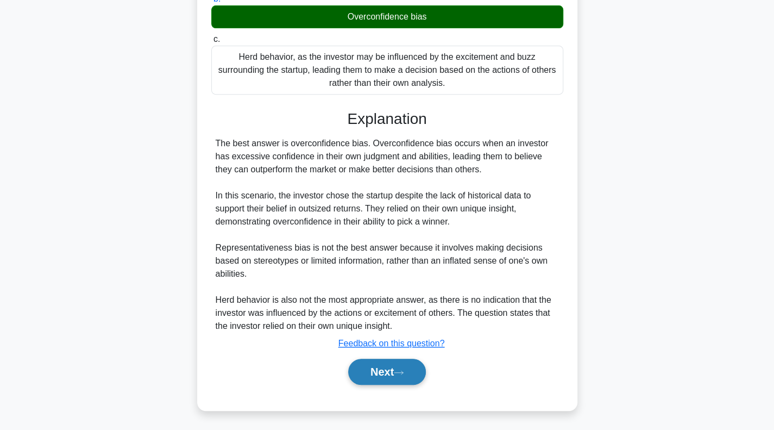
click at [387, 378] on button "Next" at bounding box center [387, 371] width 78 height 26
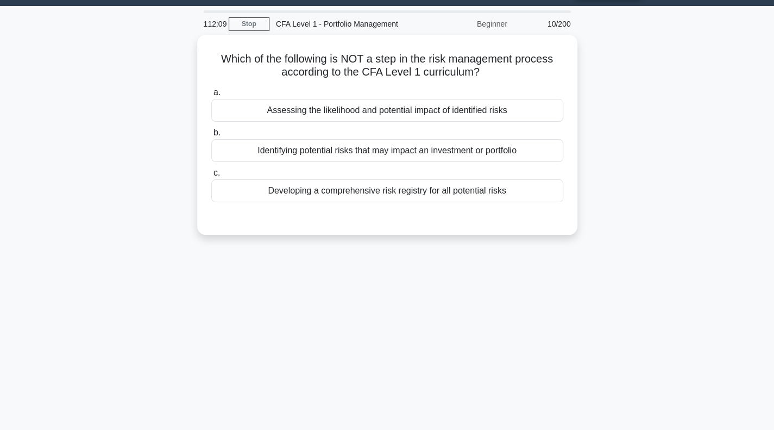
scroll to position [0, 0]
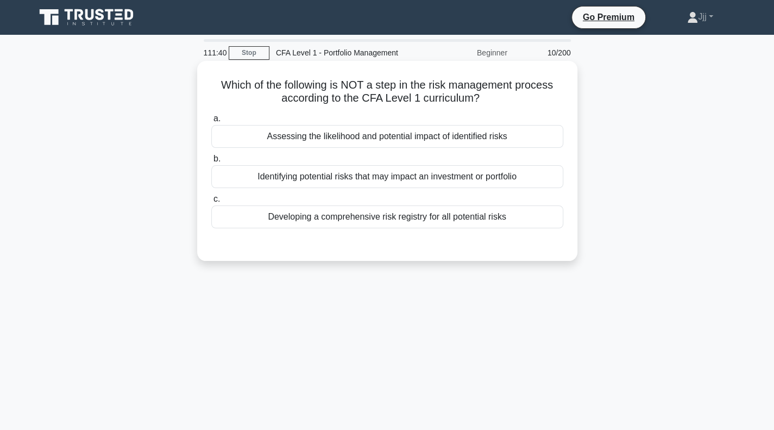
click at [448, 220] on div "Developing a comprehensive risk registry for all potential risks" at bounding box center [387, 216] width 352 height 23
click at [211, 203] on input "c. Developing a comprehensive risk registry for all potential risks" at bounding box center [211, 198] width 0 height 7
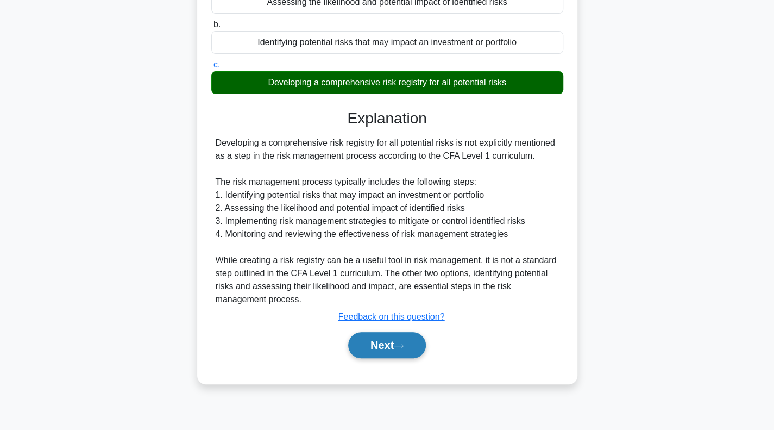
scroll to position [157, 0]
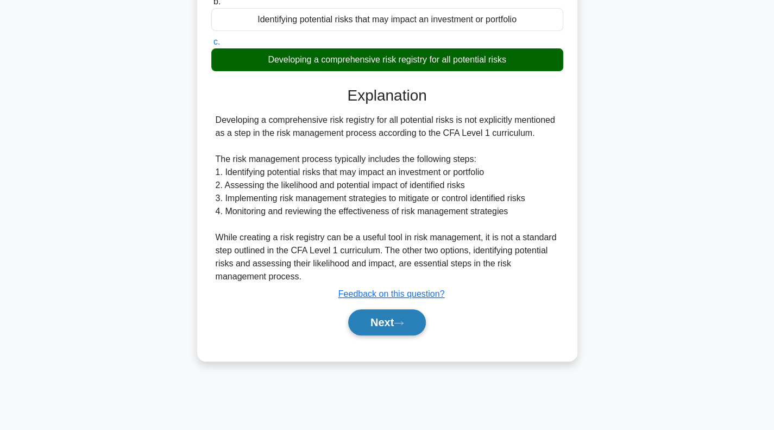
drag, startPoint x: 390, startPoint y: 332, endPoint x: 377, endPoint y: 330, distance: 13.1
click at [390, 332] on button "Next" at bounding box center [387, 322] width 78 height 26
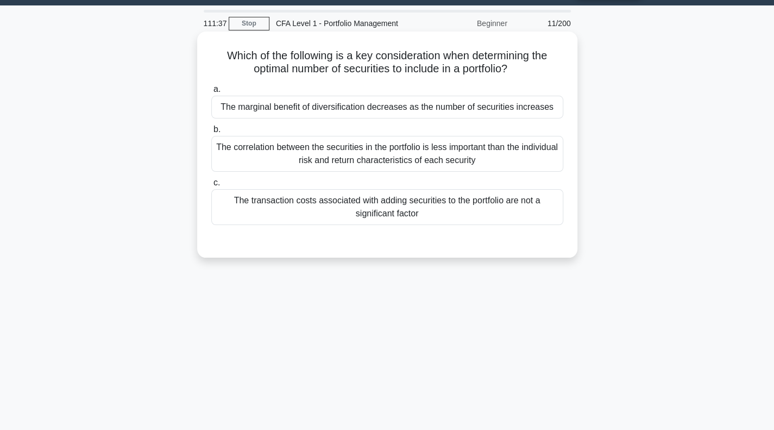
scroll to position [0, 0]
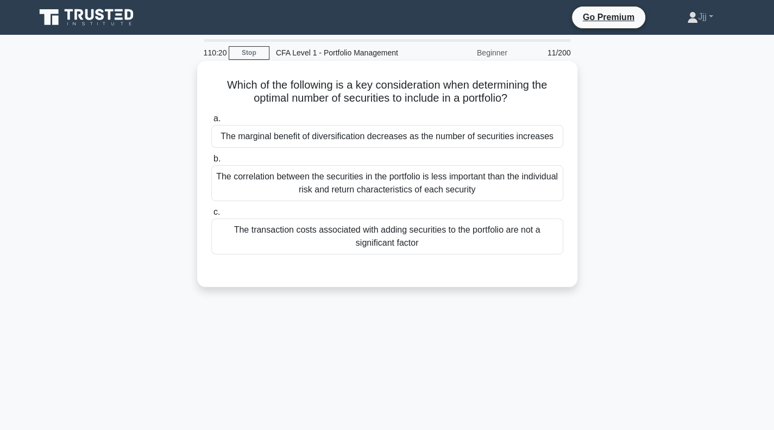
click at [379, 136] on div "The marginal benefit of diversification decreases as the number of securities i…" at bounding box center [387, 136] width 352 height 23
click at [211, 122] on input "a. The marginal benefit of diversification decreases as the number of securitie…" at bounding box center [211, 118] width 0 height 7
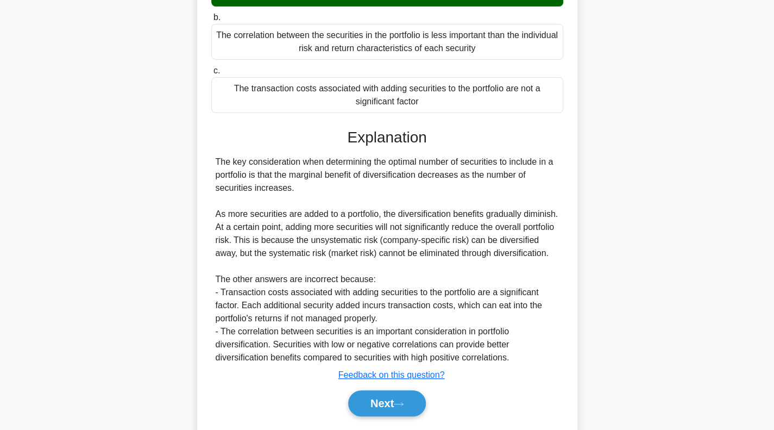
scroll to position [163, 0]
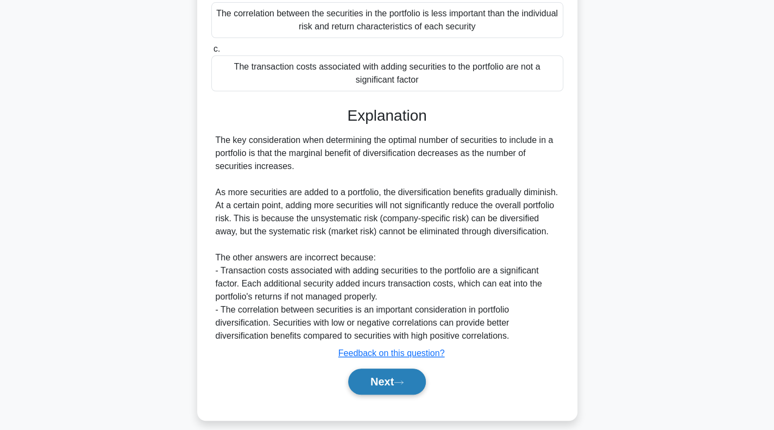
click at [389, 391] on button "Next" at bounding box center [387, 381] width 78 height 26
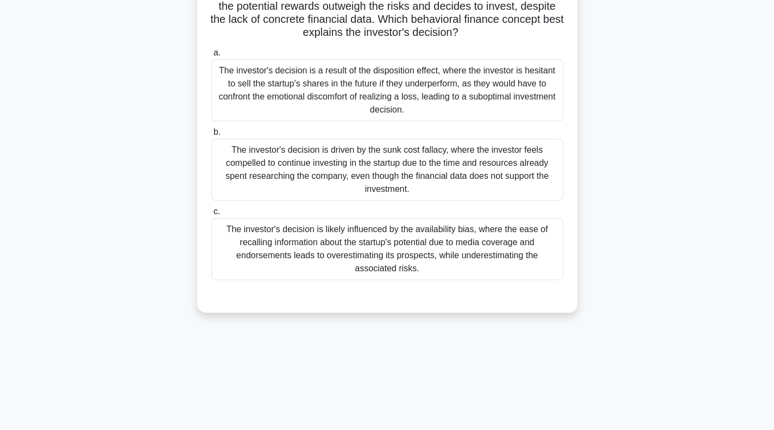
scroll to position [0, 0]
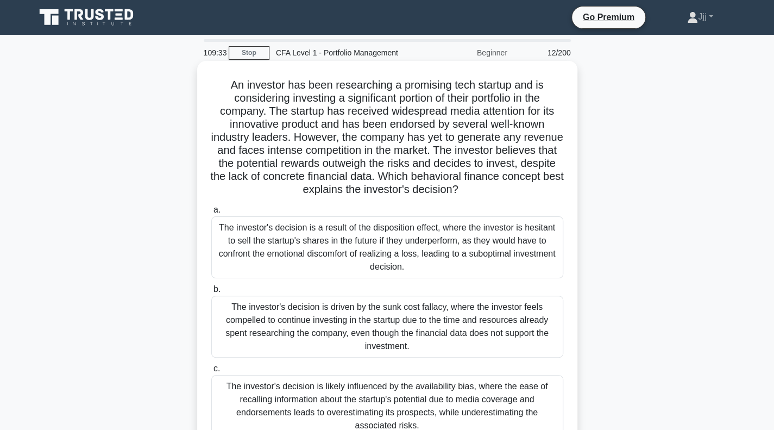
drag, startPoint x: 225, startPoint y: 86, endPoint x: 523, endPoint y: 189, distance: 315.8
click at [523, 189] on h5 "An investor has been researching a promising tech startup and is considering in…" at bounding box center [387, 137] width 354 height 118
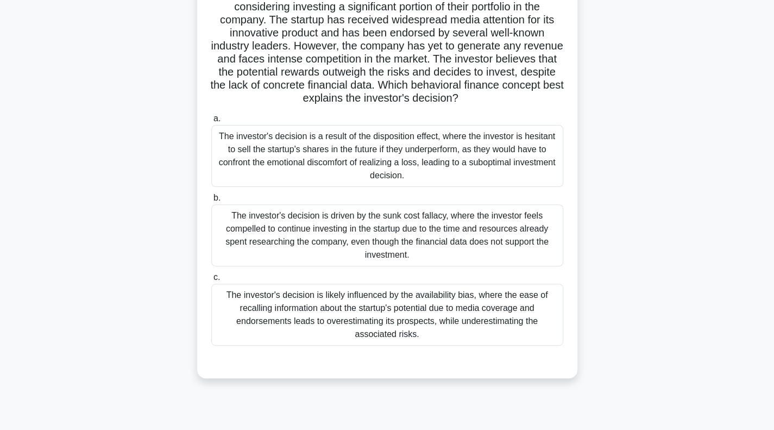
scroll to position [109, 0]
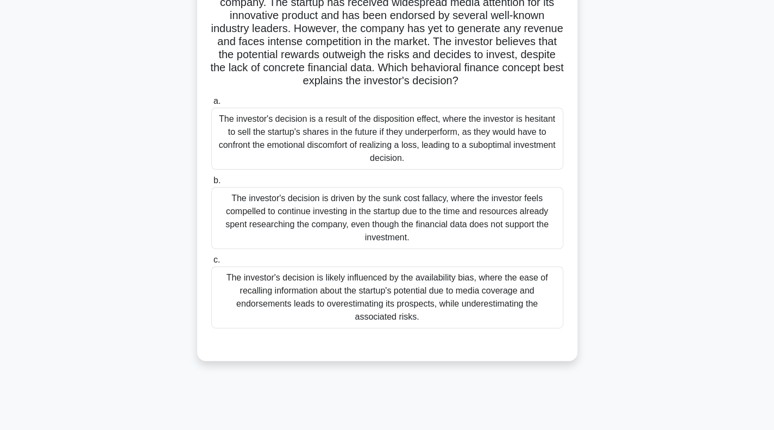
click at [403, 293] on div "The investor's decision is likely influenced by the availability bias, where th…" at bounding box center [387, 297] width 352 height 62
click at [211, 263] on input "c. The investor's decision is likely influenced by the availability bias, where…" at bounding box center [211, 259] width 0 height 7
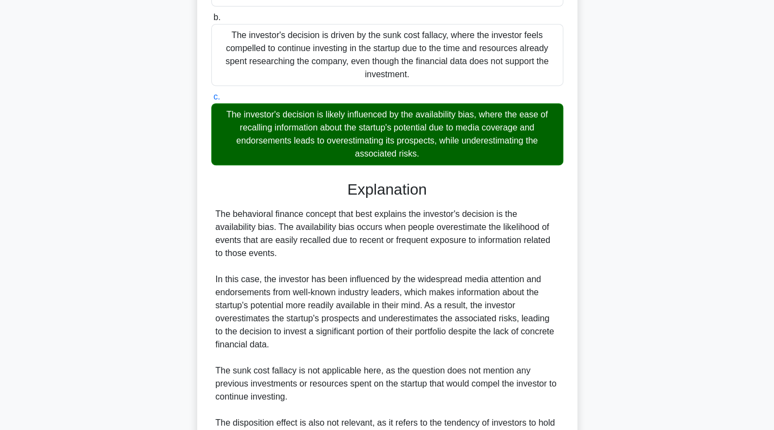
scroll to position [407, 0]
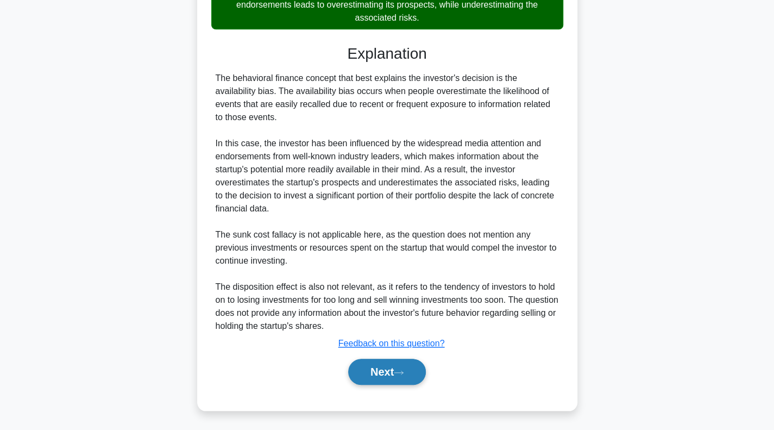
click at [370, 360] on button "Next" at bounding box center [387, 371] width 78 height 26
click at [374, 374] on button "Next" at bounding box center [387, 371] width 78 height 26
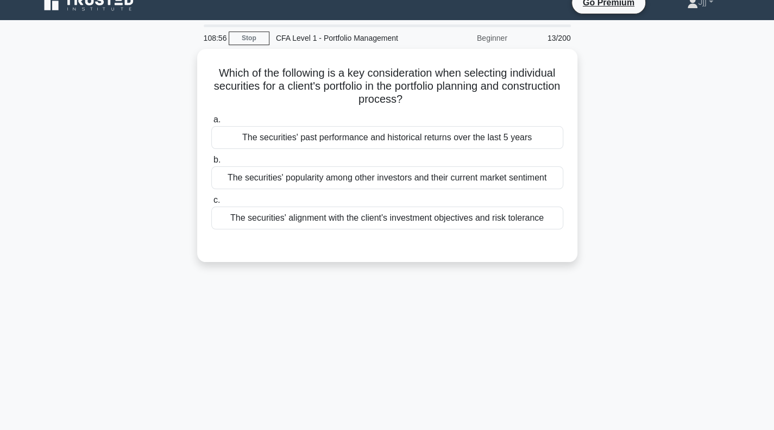
scroll to position [0, 0]
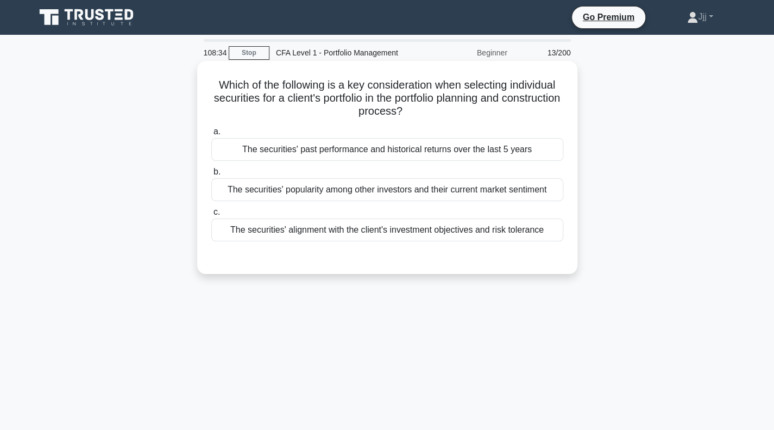
drag, startPoint x: 204, startPoint y: 85, endPoint x: 490, endPoint y: 113, distance: 287.6
click at [490, 112] on div "Which of the following is a key consideration when selecting individual securit…" at bounding box center [386, 167] width 371 height 204
click at [440, 234] on div "The securities' alignment with the client's investment objectives and risk tole…" at bounding box center [387, 229] width 352 height 23
click at [211, 216] on input "c. The securities' alignment with the client's investment objectives and risk t…" at bounding box center [211, 212] width 0 height 7
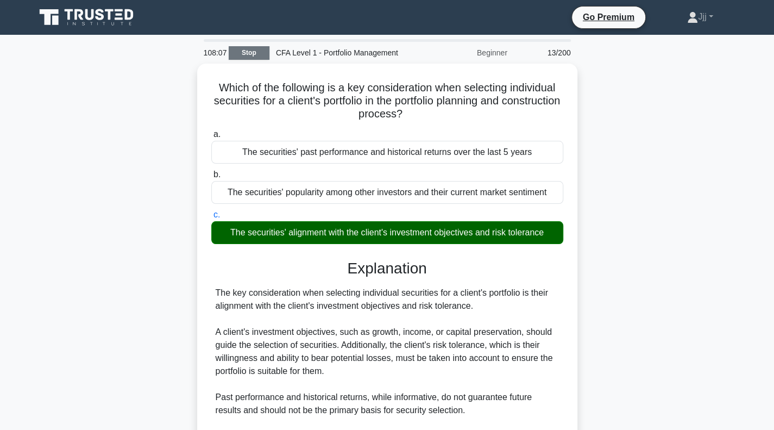
click at [243, 58] on link "Stop" at bounding box center [249, 53] width 41 height 14
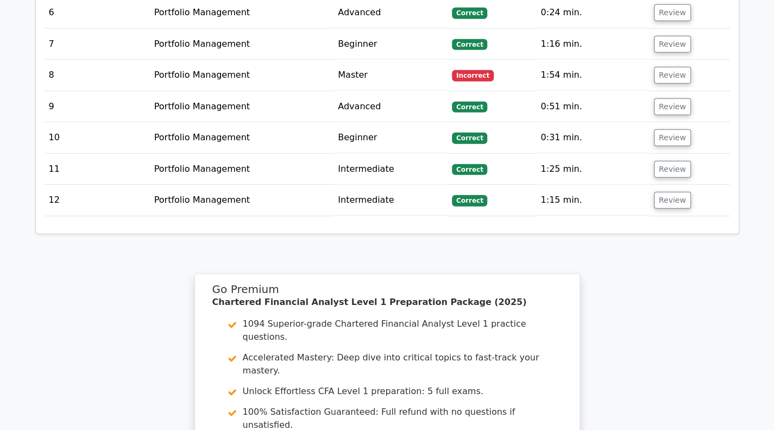
scroll to position [1683, 0]
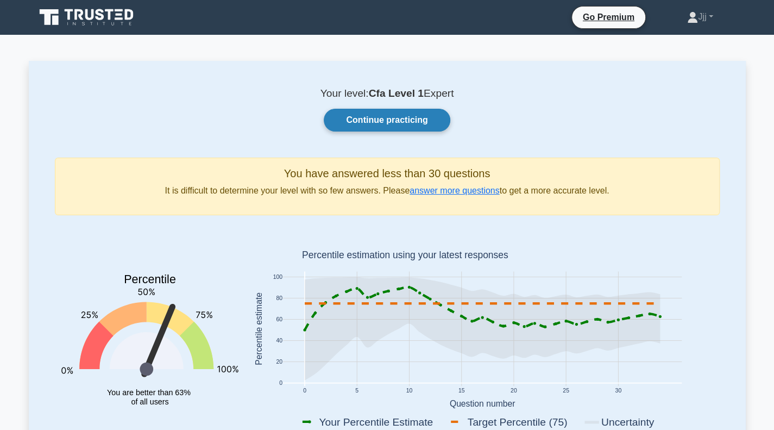
click at [417, 122] on link "Continue practicing" at bounding box center [387, 120] width 126 height 23
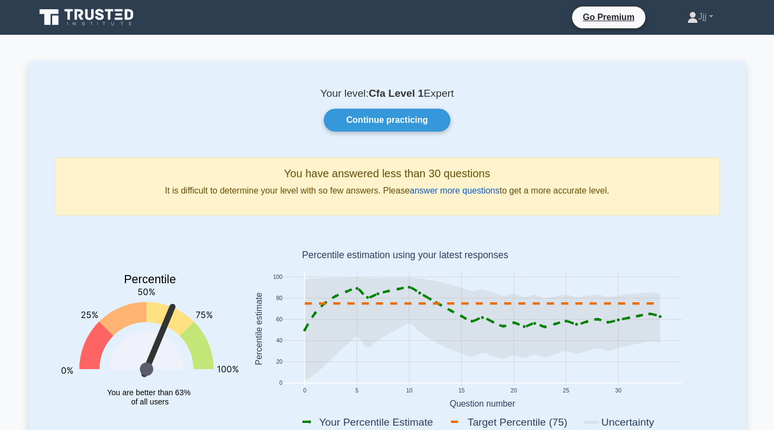
click at [446, 193] on link "answer more questions" at bounding box center [454, 190] width 90 height 9
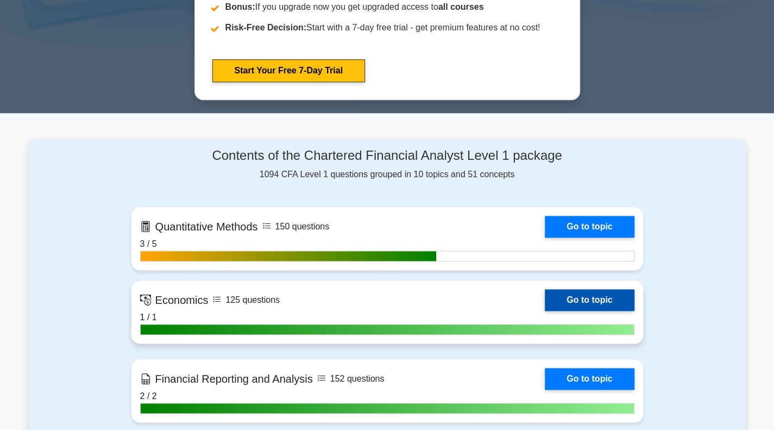
scroll to position [652, 0]
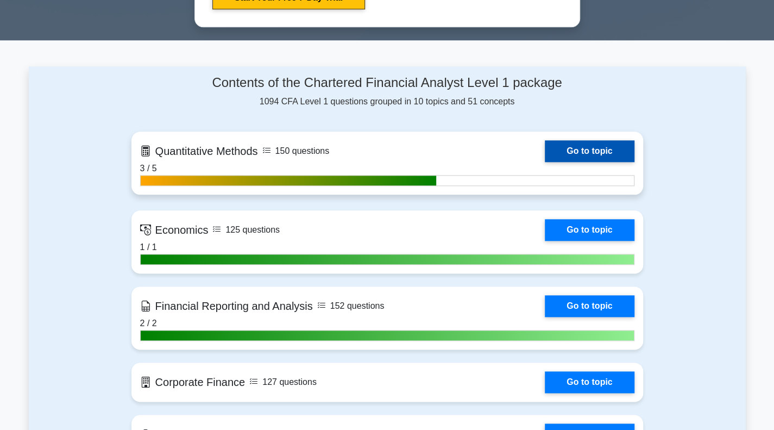
click at [545, 147] on link "Go to topic" at bounding box center [589, 151] width 89 height 22
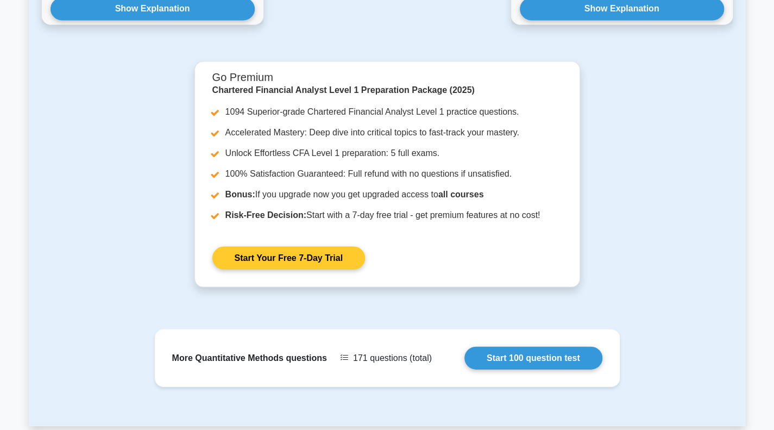
scroll to position [1279, 0]
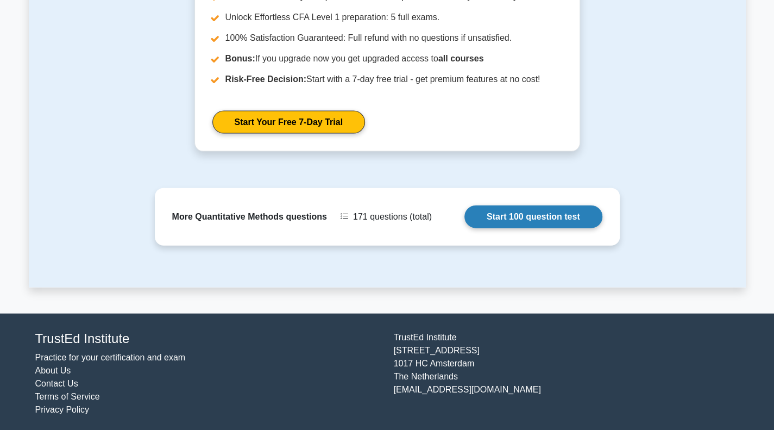
click at [512, 218] on link "Start 100 question test" at bounding box center [533, 216] width 138 height 23
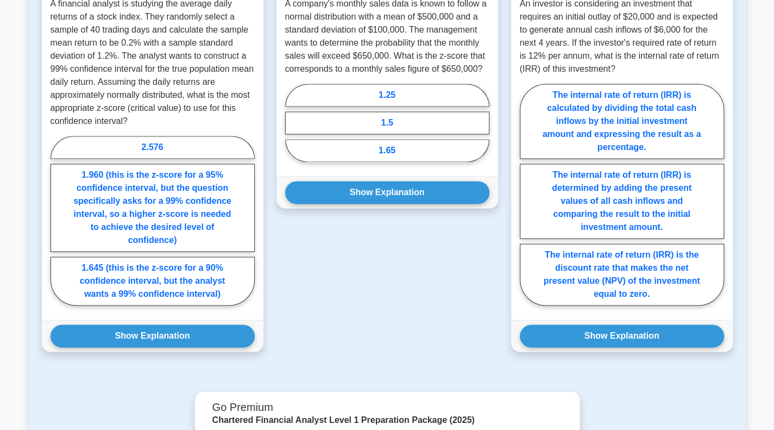
scroll to position [1195, 0]
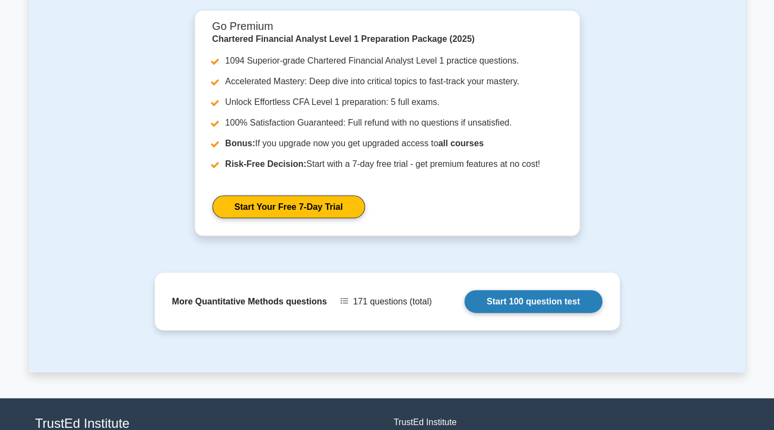
click at [464, 300] on link "Start 100 question test" at bounding box center [533, 301] width 138 height 23
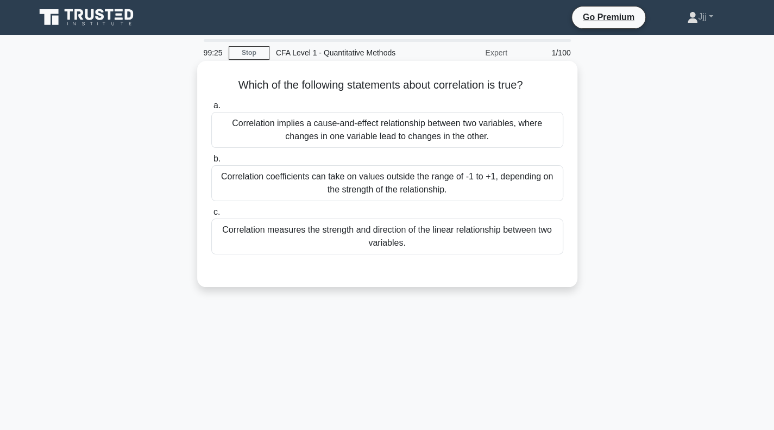
click at [459, 241] on div "Correlation measures the strength and direction of the linear relationship betw…" at bounding box center [387, 236] width 352 height 36
click at [211, 216] on input "c. Correlation measures the strength and direction of the linear relationship b…" at bounding box center [211, 212] width 0 height 7
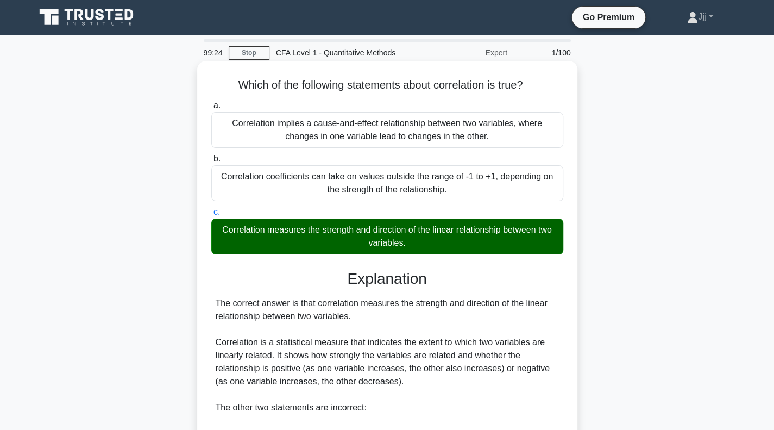
scroll to position [186, 0]
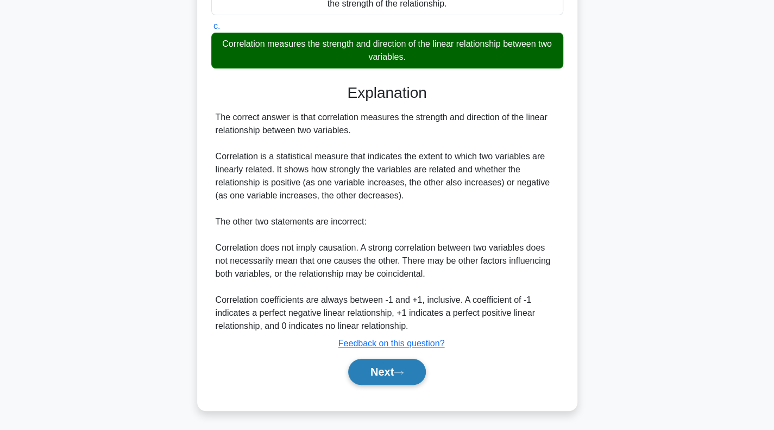
drag, startPoint x: 408, startPoint y: 370, endPoint x: 405, endPoint y: 363, distance: 7.8
click at [407, 367] on button "Next" at bounding box center [387, 371] width 78 height 26
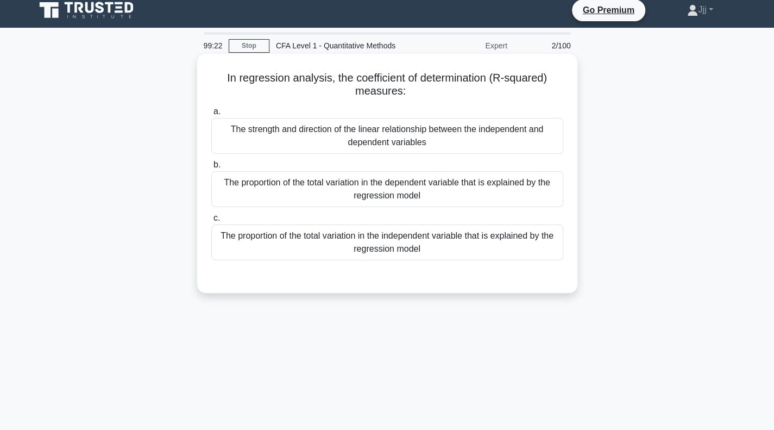
scroll to position [0, 0]
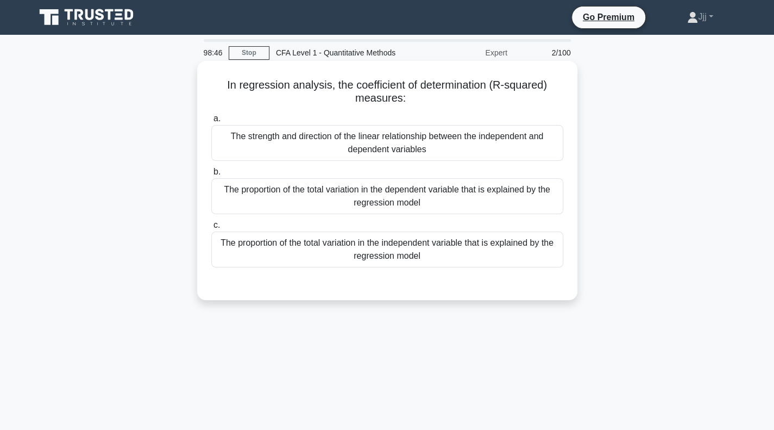
click at [441, 196] on div "The proportion of the total variation in the dependent variable that is explain…" at bounding box center [387, 196] width 352 height 36
click at [211, 175] on input "b. The proportion of the total variation in the dependent variable that is expl…" at bounding box center [211, 171] width 0 height 7
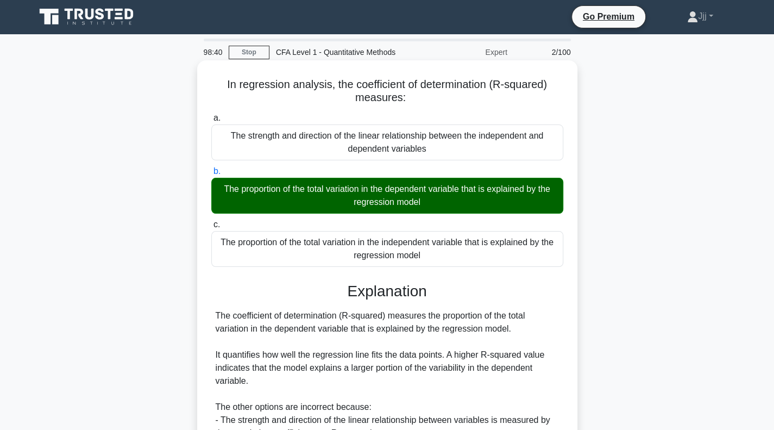
scroll to position [157, 0]
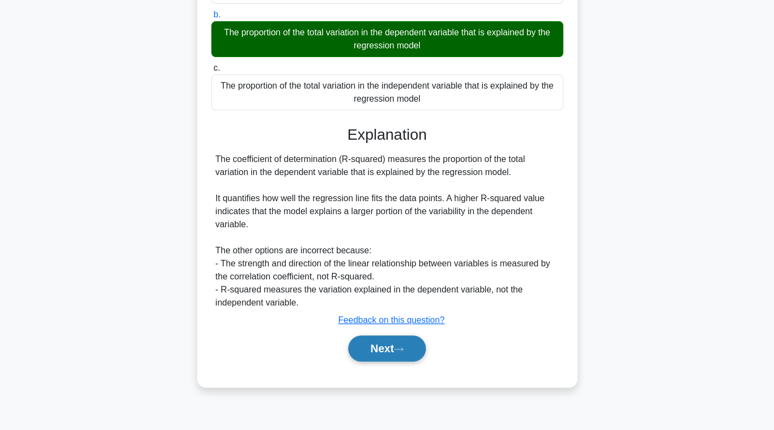
click at [388, 357] on button "Next" at bounding box center [387, 348] width 78 height 26
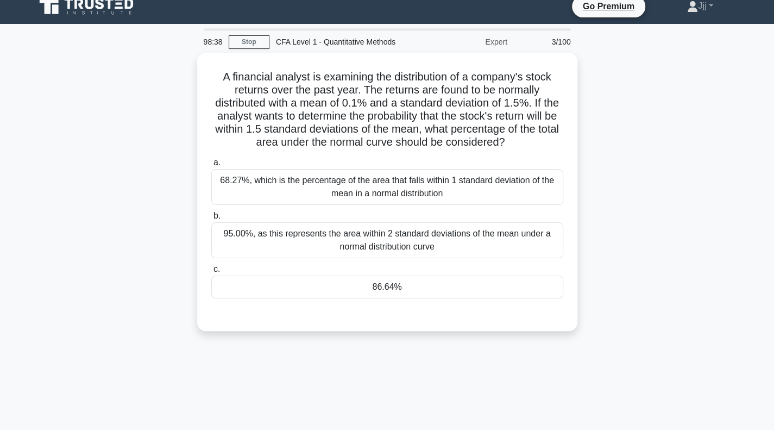
scroll to position [0, 0]
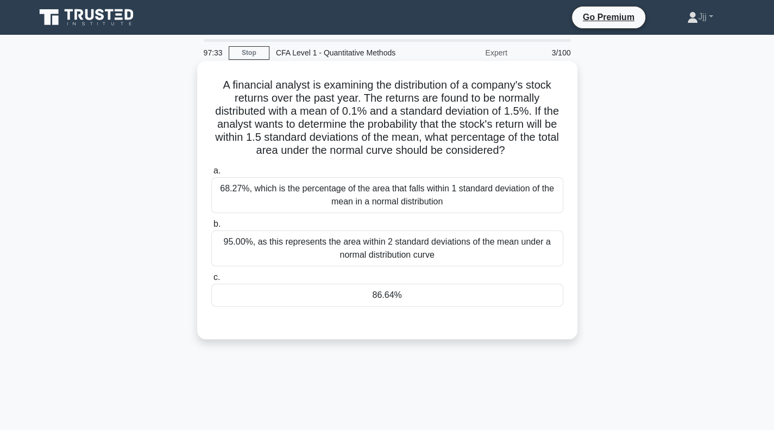
click at [478, 260] on div "95.00%, as this represents the area within 2 standard deviations of the mean un…" at bounding box center [387, 248] width 352 height 36
click at [211, 228] on input "b. 95.00%, as this represents the area within 2 standard deviations of the mean…" at bounding box center [211, 223] width 0 height 7
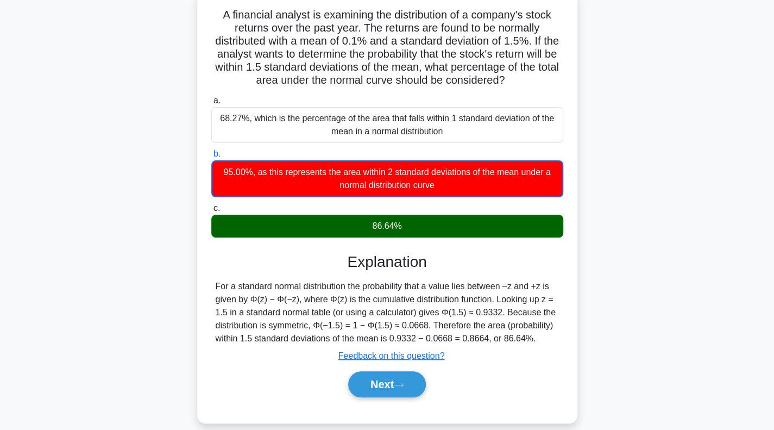
scroll to position [157, 0]
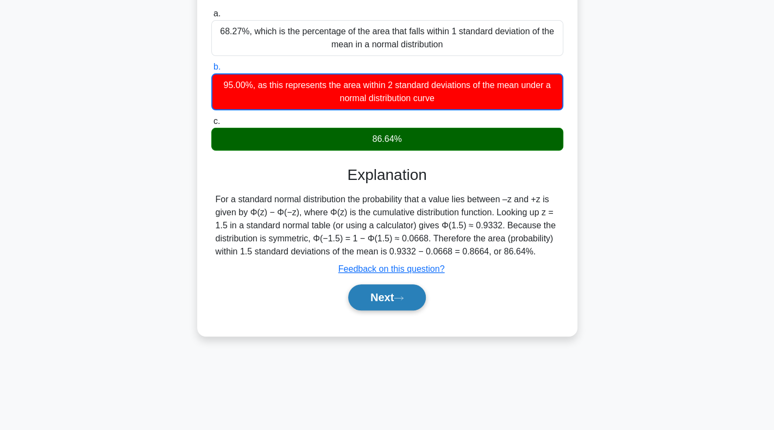
click at [383, 289] on button "Next" at bounding box center [387, 297] width 78 height 26
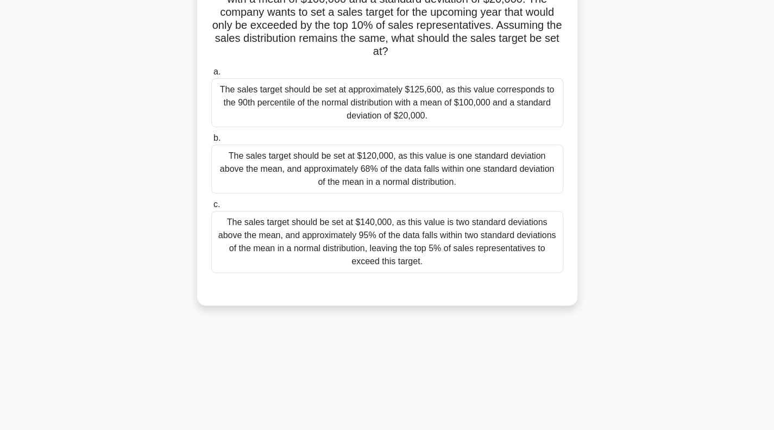
scroll to position [0, 0]
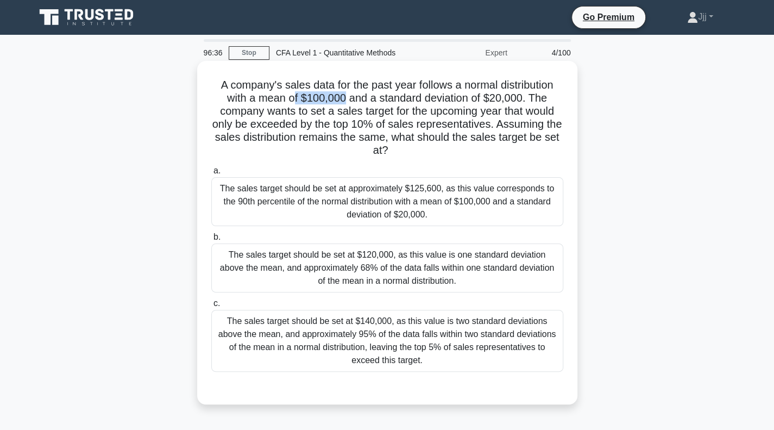
drag, startPoint x: 294, startPoint y: 100, endPoint x: 344, endPoint y: 94, distance: 50.3
click at [344, 94] on h5 "A company's sales data for the past year follows a normal distribution with a m…" at bounding box center [387, 117] width 354 height 79
drag, startPoint x: 482, startPoint y: 98, endPoint x: 531, endPoint y: 100, distance: 49.5
click at [531, 100] on h5 "A company's sales data for the past year follows a normal distribution with a m…" at bounding box center [387, 117] width 354 height 79
click at [513, 140] on h5 "A company's sales data for the past year follows a normal distribution with a m…" at bounding box center [387, 117] width 354 height 79
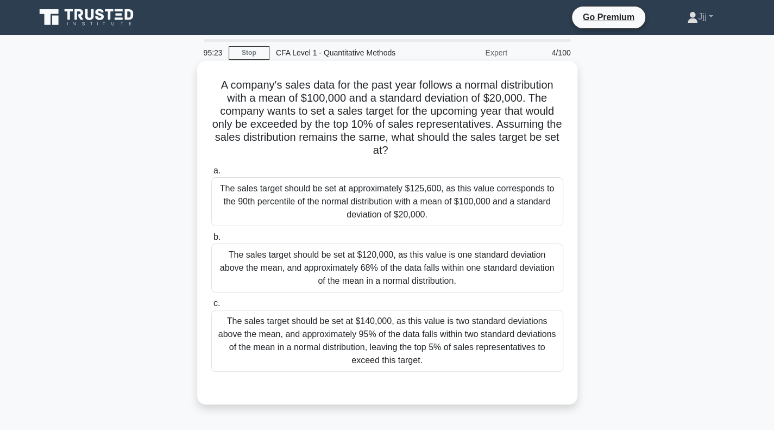
click at [386, 327] on div "The sales target should be set at $140,000, as this value is two standard devia…" at bounding box center [387, 341] width 352 height 62
click at [211, 307] on input "c. The sales target should be set at $140,000, as this value is two standard de…" at bounding box center [211, 303] width 0 height 7
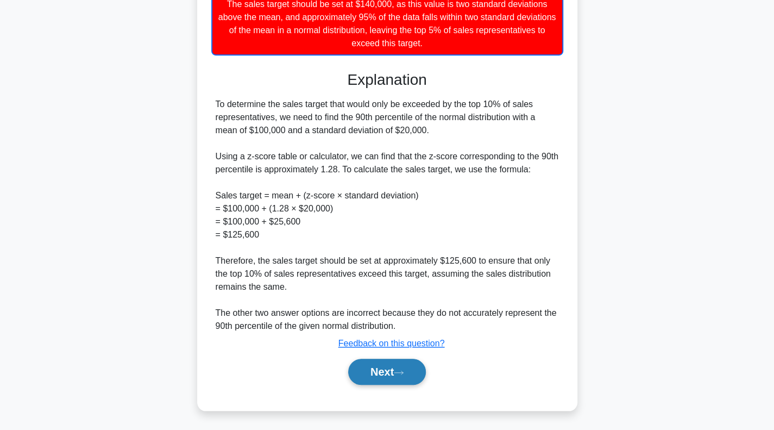
click at [401, 367] on button "Next" at bounding box center [387, 371] width 78 height 26
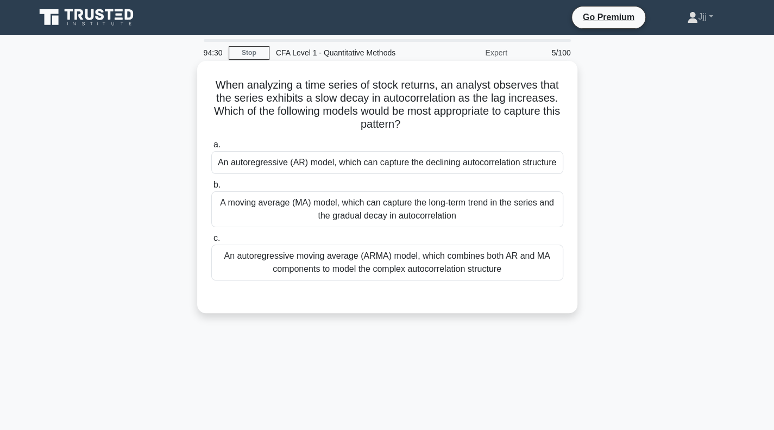
click at [420, 162] on div "An autoregressive (AR) model, which can capture the declining autocorrelation s…" at bounding box center [387, 162] width 352 height 23
click at [211, 148] on input "a. An autoregressive (AR) model, which can capture the declining autocorrelatio…" at bounding box center [211, 144] width 0 height 7
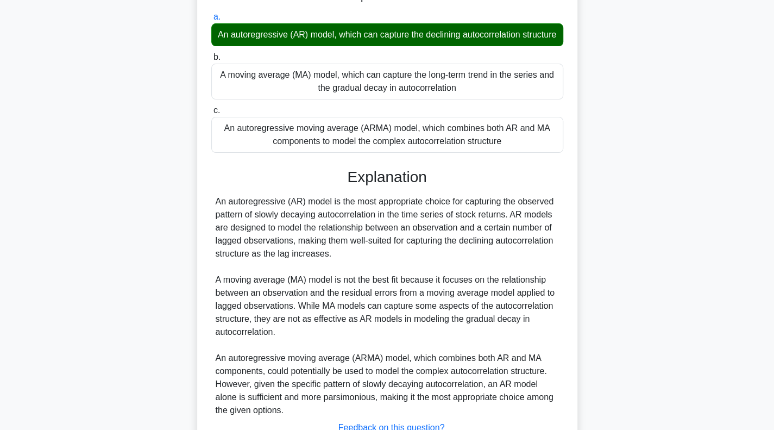
scroll to position [225, 0]
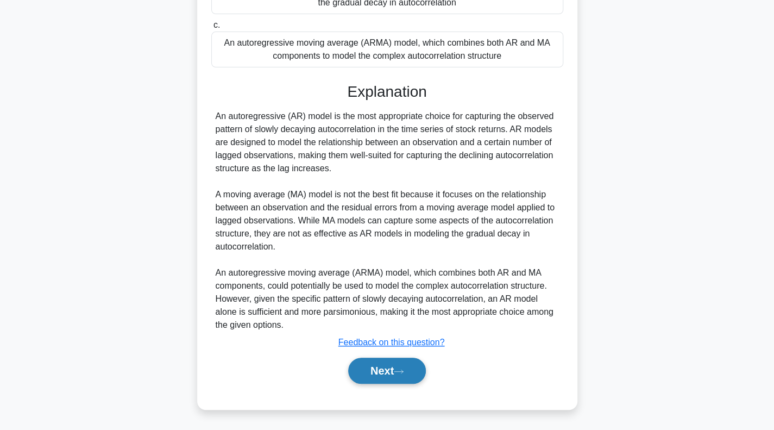
click at [388, 369] on button "Next" at bounding box center [387, 370] width 78 height 26
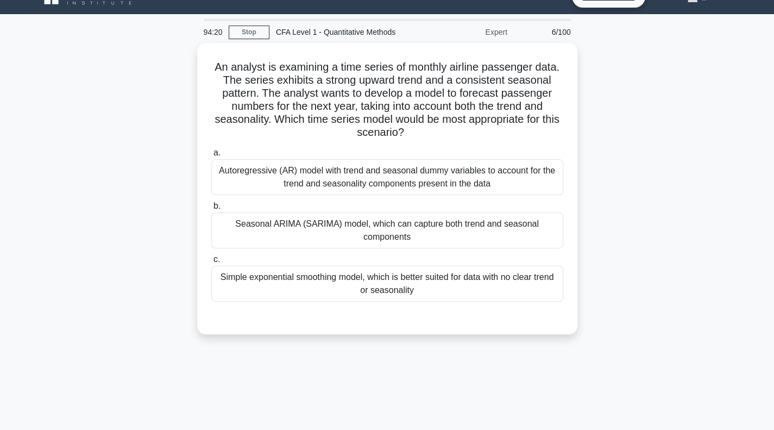
scroll to position [0, 0]
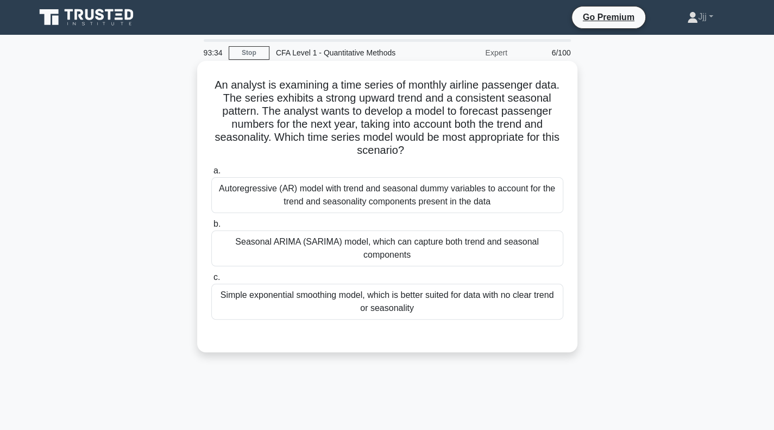
drag, startPoint x: 229, startPoint y: 86, endPoint x: 557, endPoint y: 160, distance: 335.6
click at [567, 159] on div "An analyst is examining a time series of monthly airline passenger data. The se…" at bounding box center [386, 206] width 371 height 282
drag, startPoint x: 429, startPoint y: 245, endPoint x: 395, endPoint y: 248, distance: 34.4
click at [430, 245] on div "Seasonal ARIMA (SARIMA) model, which can capture both trend and seasonal compon…" at bounding box center [387, 248] width 352 height 36
click at [211, 228] on input "b. Seasonal ARIMA (SARIMA) model, which can capture both trend and seasonal com…" at bounding box center [211, 223] width 0 height 7
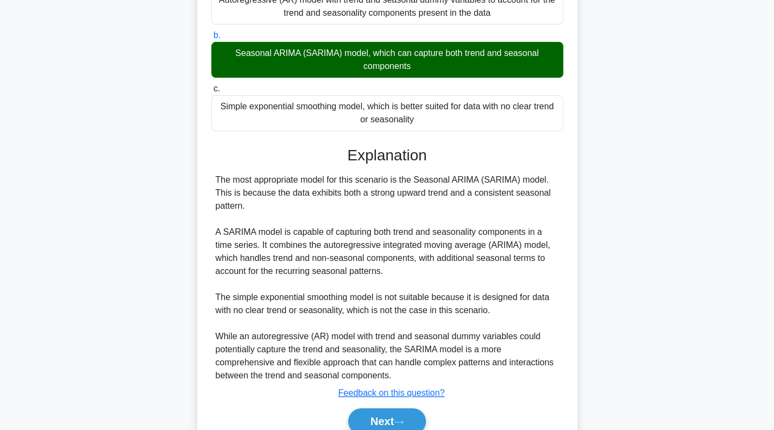
scroll to position [238, 0]
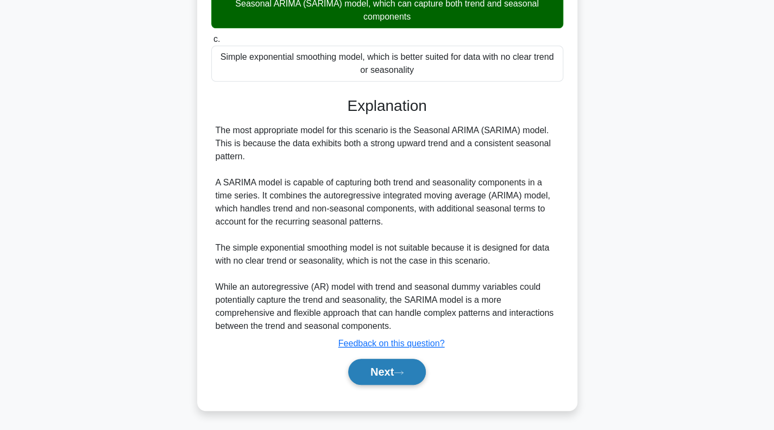
click at [371, 369] on button "Next" at bounding box center [387, 371] width 78 height 26
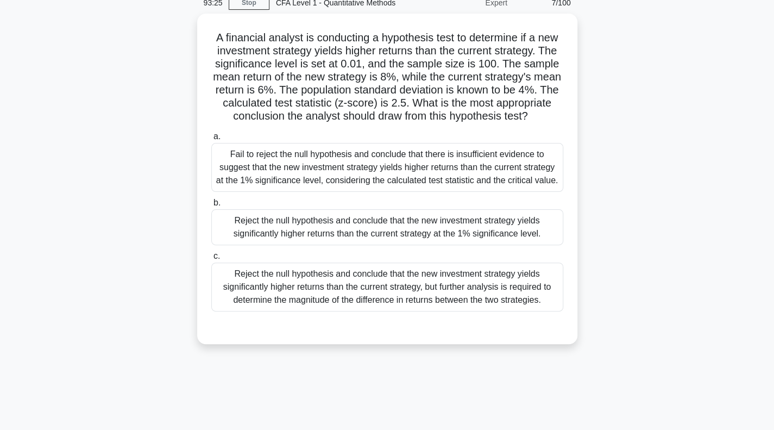
scroll to position [0, 0]
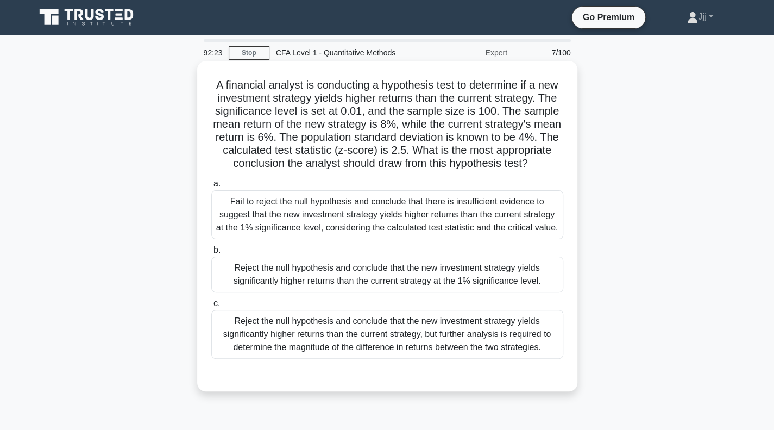
click at [374, 228] on div "Fail to reject the null hypothesis and conclude that there is insufficient evid…" at bounding box center [387, 214] width 352 height 49
click at [211, 187] on input "a. Fail to reject the null hypothesis and conclude that there is insufficient e…" at bounding box center [211, 183] width 0 height 7
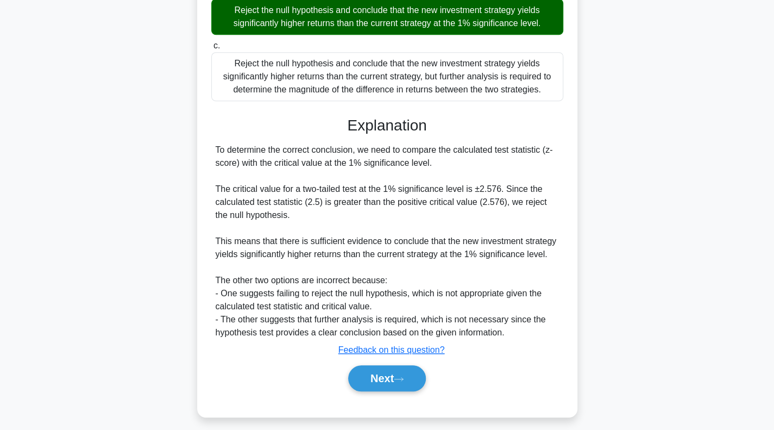
scroll to position [291, 0]
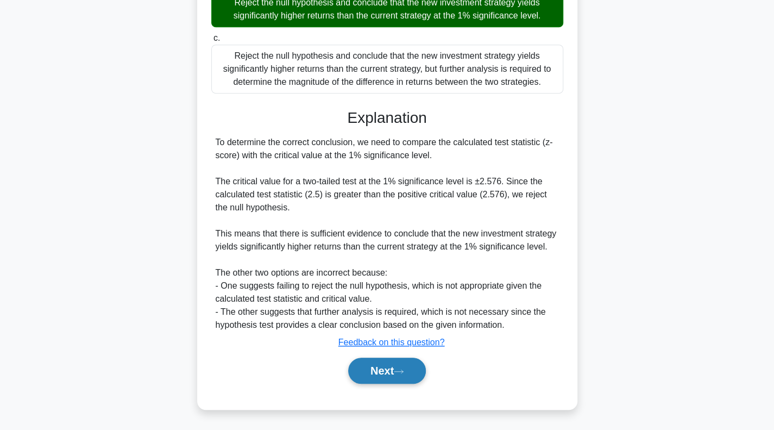
click at [409, 375] on button "Next" at bounding box center [387, 370] width 78 height 26
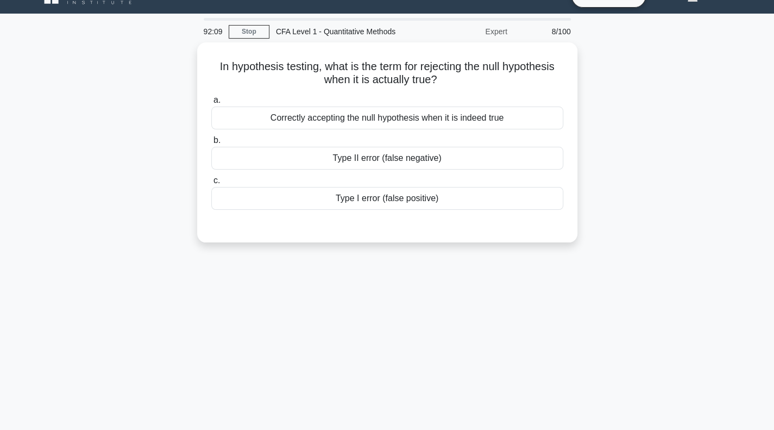
scroll to position [0, 0]
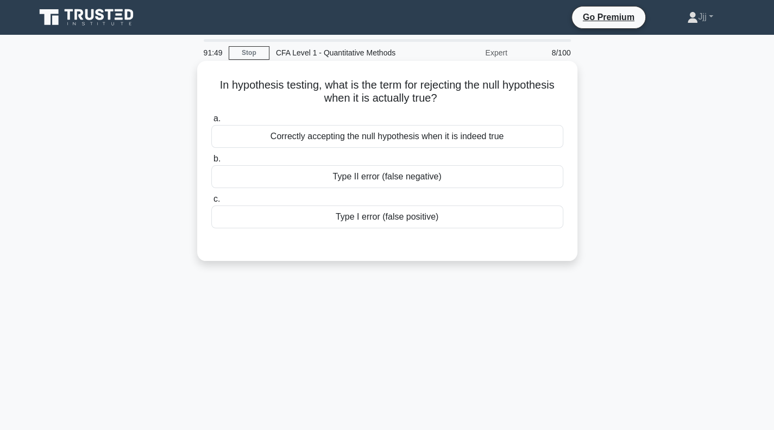
click at [501, 133] on div "Correctly accepting the null hypothesis when it is indeed true" at bounding box center [387, 136] width 352 height 23
click at [211, 122] on input "a. Correctly accepting the null hypothesis when it is indeed true" at bounding box center [211, 118] width 0 height 7
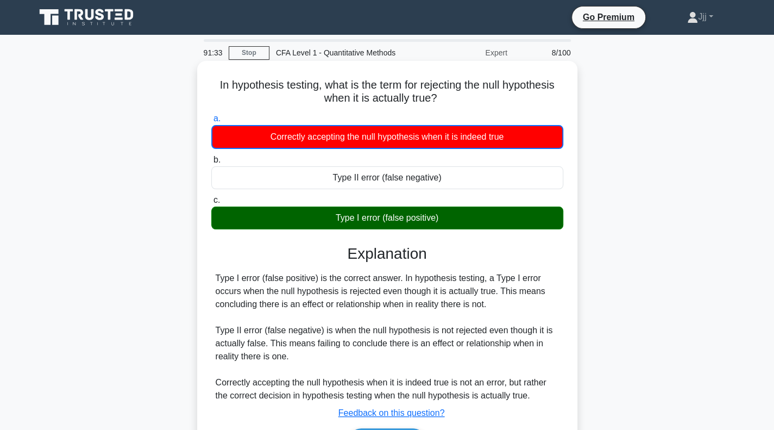
scroll to position [157, 0]
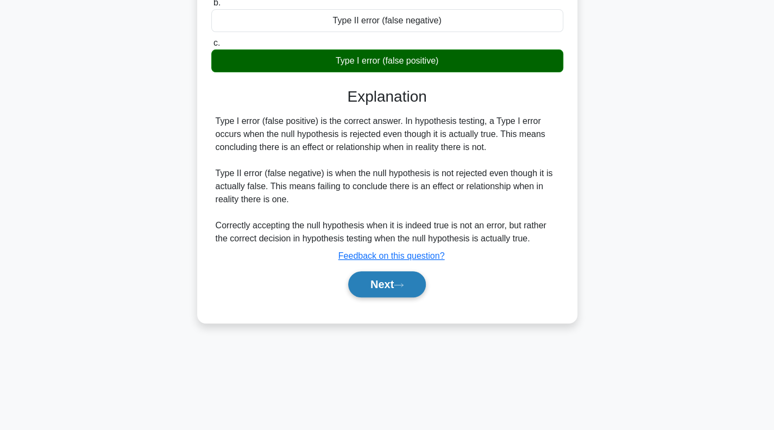
click at [388, 285] on button "Next" at bounding box center [387, 284] width 78 height 26
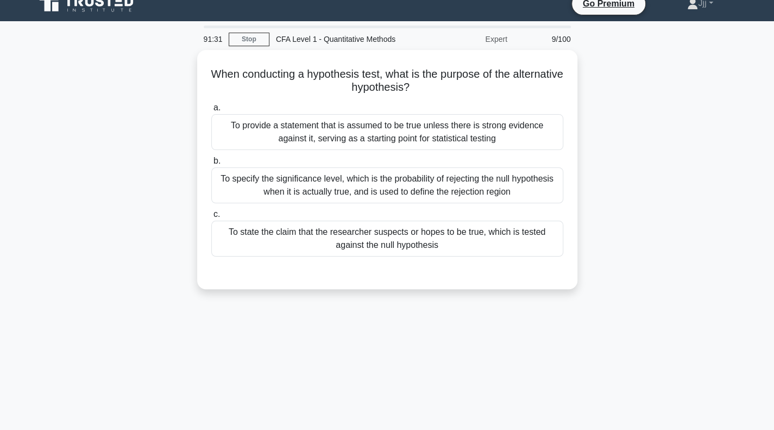
scroll to position [0, 0]
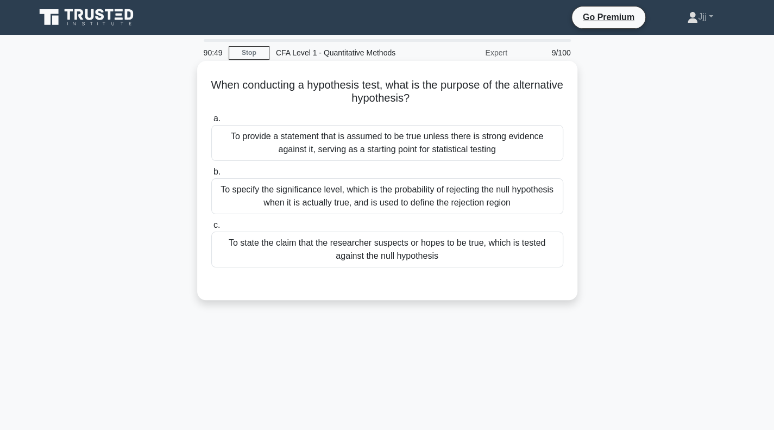
click at [467, 251] on div "To state the claim that the researcher suspects or hopes to be true, which is t…" at bounding box center [387, 249] width 352 height 36
click at [211, 229] on input "c. To state the claim that the researcher suspects or hopes to be true, which i…" at bounding box center [211, 225] width 0 height 7
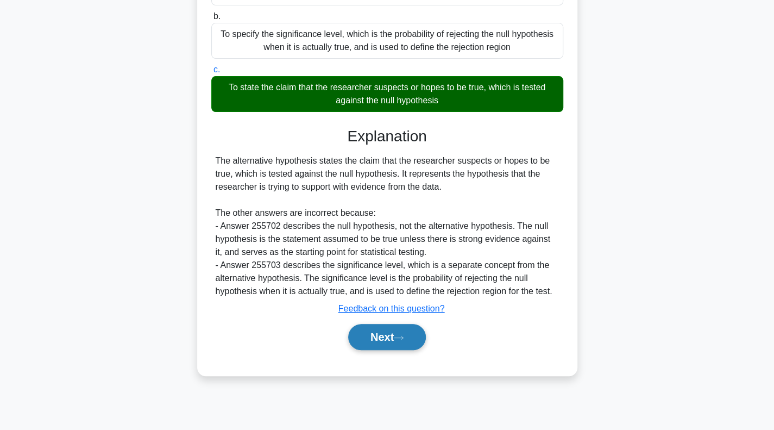
scroll to position [157, 0]
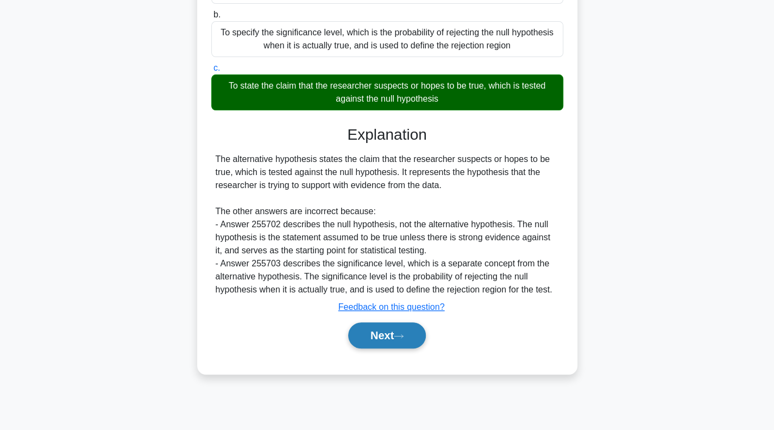
click at [398, 328] on button "Next" at bounding box center [387, 335] width 78 height 26
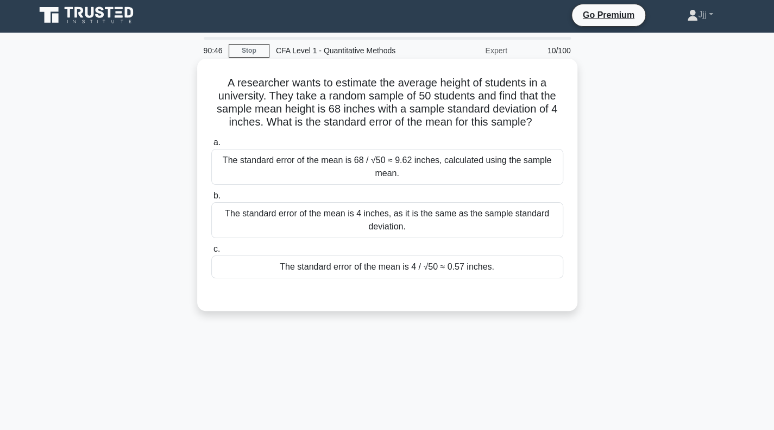
scroll to position [0, 0]
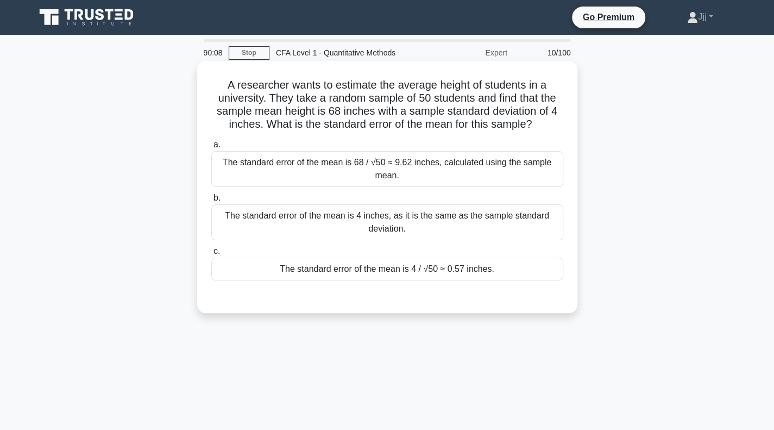
click at [447, 268] on div "The standard error of the mean is 4 / √50 ≈ 0.57 inches." at bounding box center [387, 268] width 352 height 23
click at [211, 255] on input "c. The standard error of the mean is 4 / √50 ≈ 0.57 inches." at bounding box center [211, 251] width 0 height 7
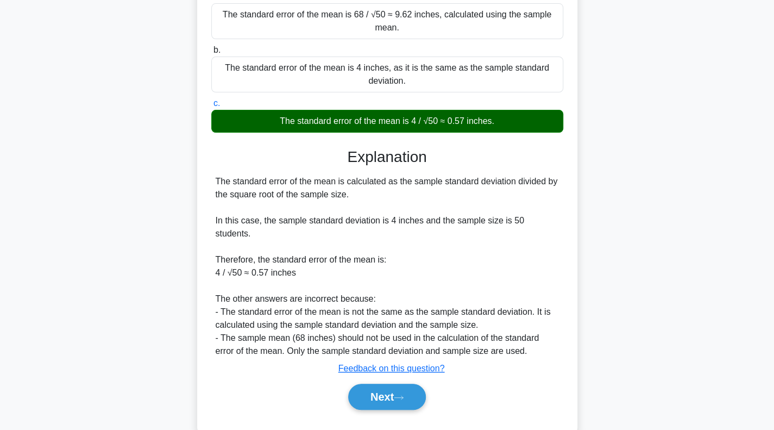
scroll to position [160, 0]
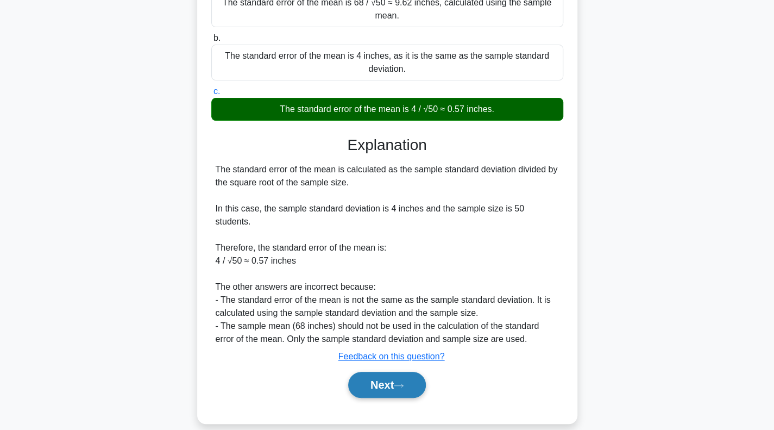
click at [389, 377] on button "Next" at bounding box center [387, 384] width 78 height 26
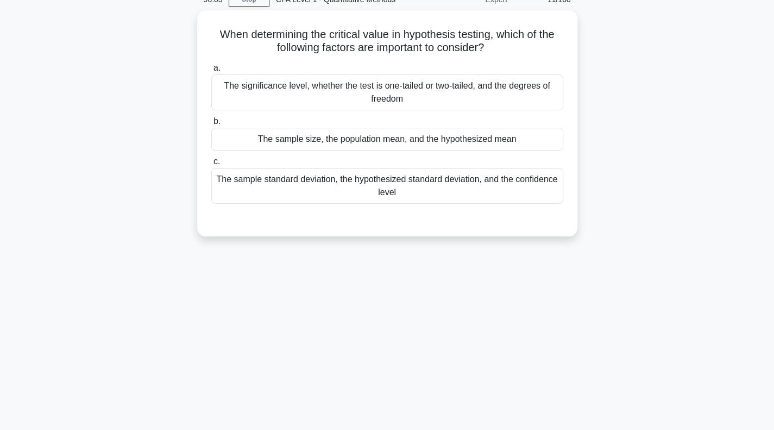
scroll to position [0, 0]
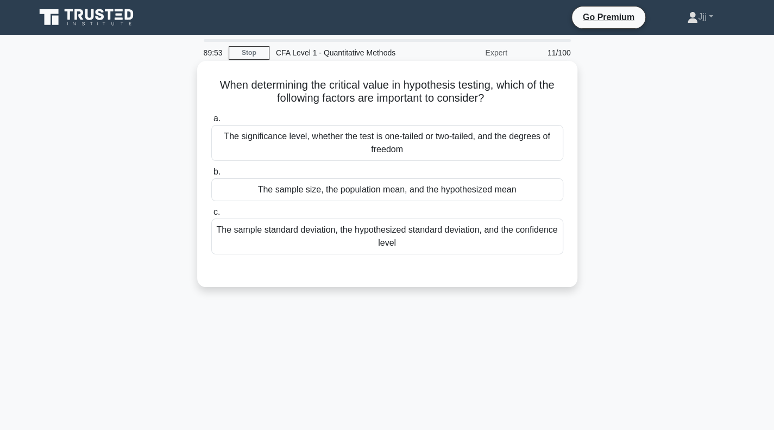
click at [428, 145] on div "The significance level, whether the test is one-tailed or two-tailed, and the d…" at bounding box center [387, 143] width 352 height 36
click at [211, 122] on input "a. The significance level, whether the test is one-tailed or two-tailed, and th…" at bounding box center [211, 118] width 0 height 7
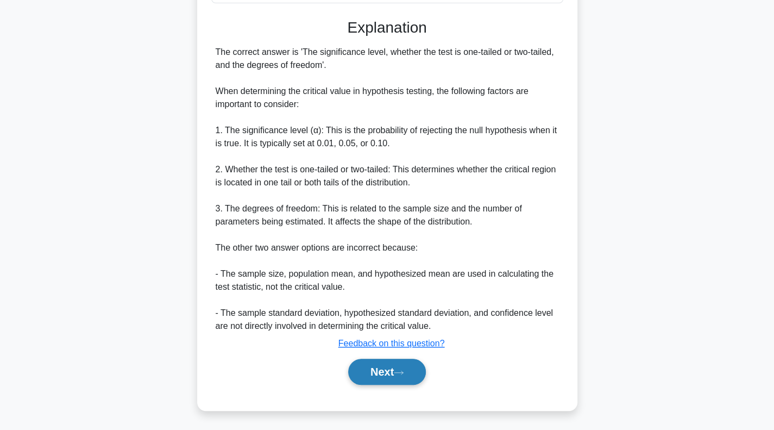
click at [383, 364] on button "Next" at bounding box center [387, 371] width 78 height 26
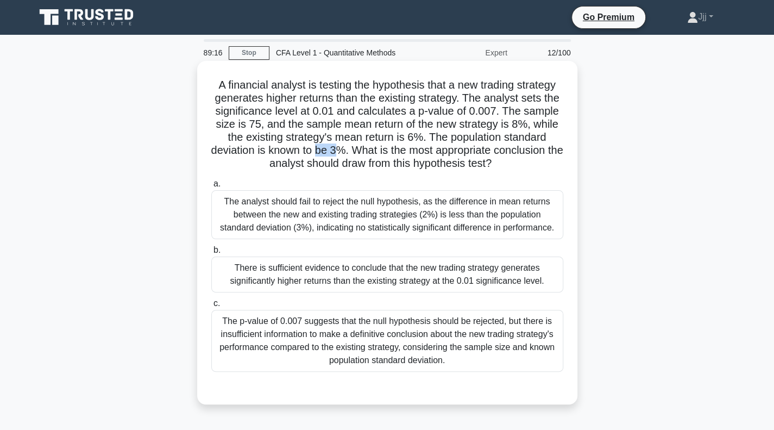
drag, startPoint x: 349, startPoint y: 152, endPoint x: 326, endPoint y: 150, distance: 22.9
click at [326, 150] on h5 "A financial analyst is testing the hypothesis that a new trading strategy gener…" at bounding box center [387, 124] width 354 height 92
click at [332, 219] on div "The analyst should fail to reject the null hypothesis, as the difference in mea…" at bounding box center [387, 214] width 352 height 49
click at [328, 225] on div "The analyst should fail to reject the null hypothesis, as the difference in mea…" at bounding box center [387, 214] width 352 height 49
click at [211, 187] on input "a. The analyst should fail to reject the null hypothesis, as the difference in …" at bounding box center [211, 183] width 0 height 7
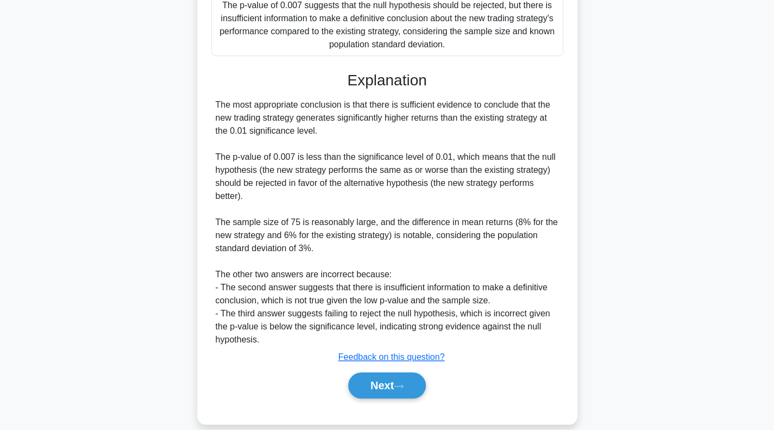
scroll to position [326, 0]
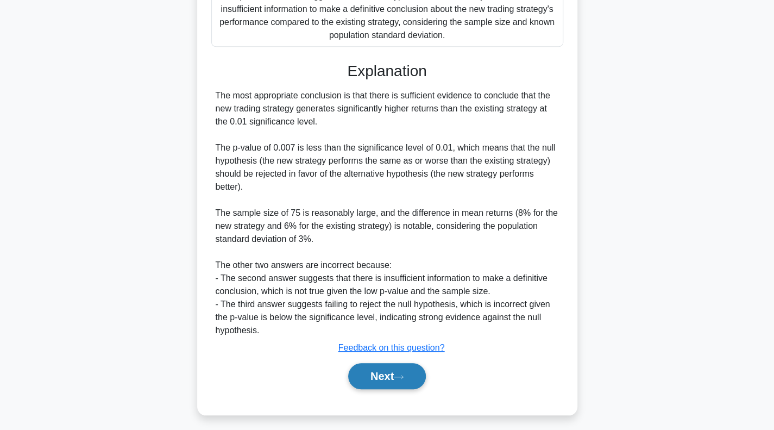
click at [365, 387] on button "Next" at bounding box center [387, 376] width 78 height 26
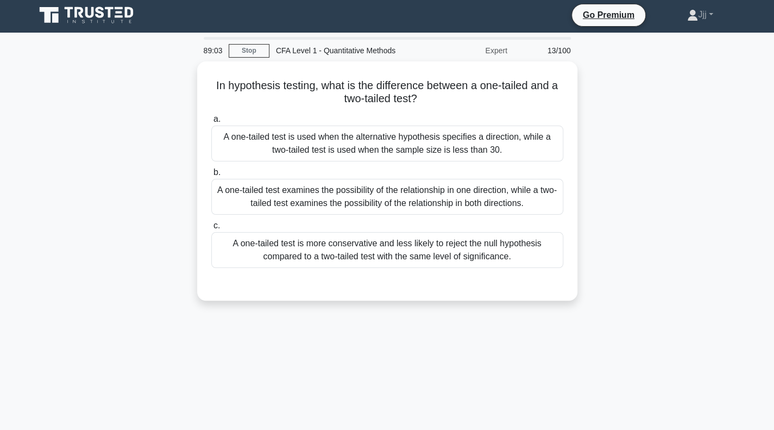
scroll to position [0, 0]
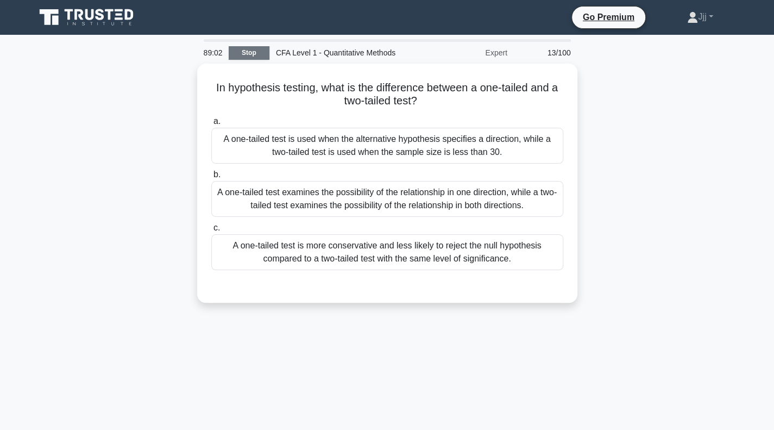
click at [260, 50] on link "Stop" at bounding box center [249, 53] width 41 height 14
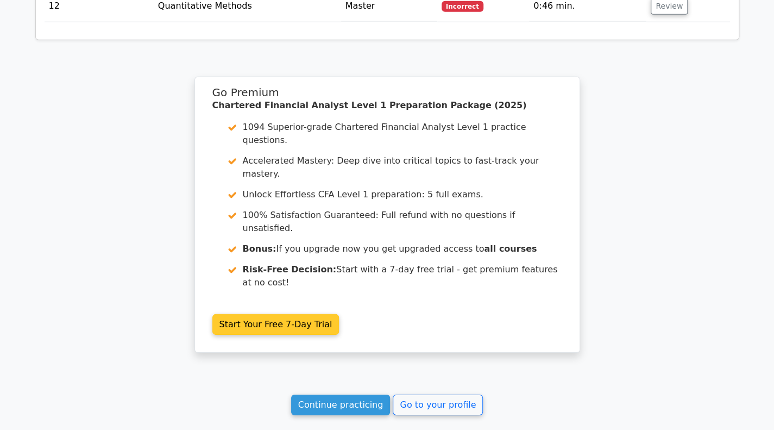
scroll to position [1728, 0]
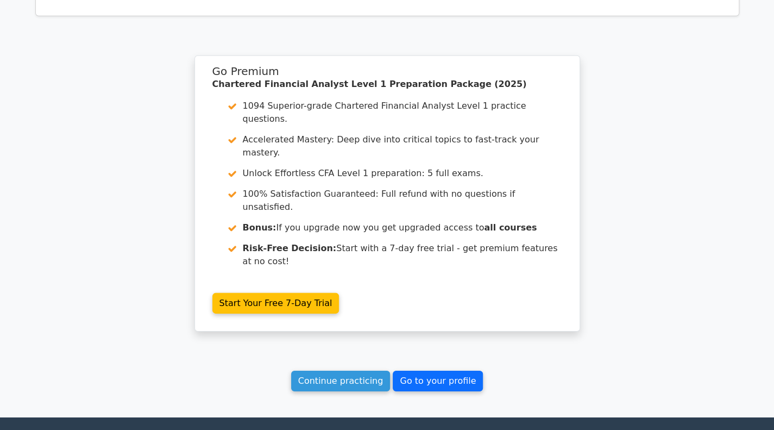
click at [422, 370] on link "Go to your profile" at bounding box center [438, 380] width 90 height 21
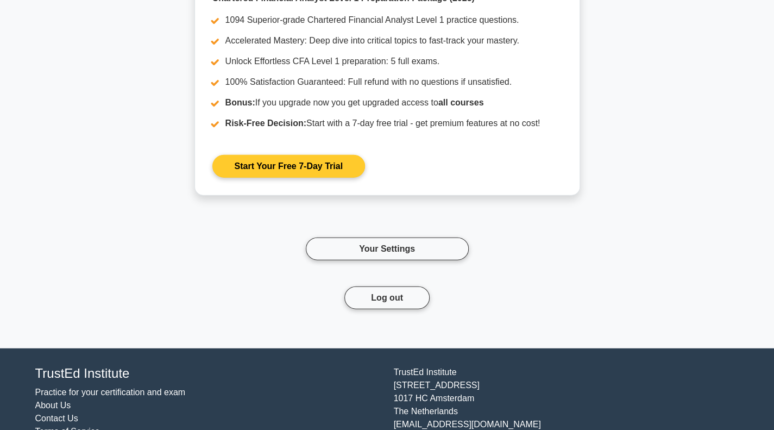
scroll to position [1358, 0]
